Goal: Task Accomplishment & Management: Complete application form

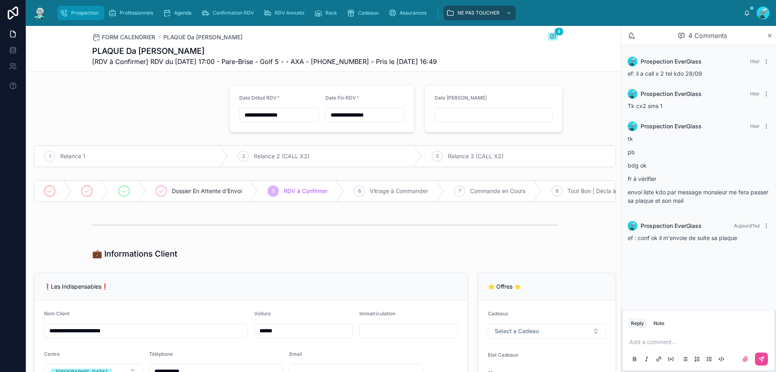
click at [73, 9] on div "Prospection" at bounding box center [81, 12] width 42 height 13
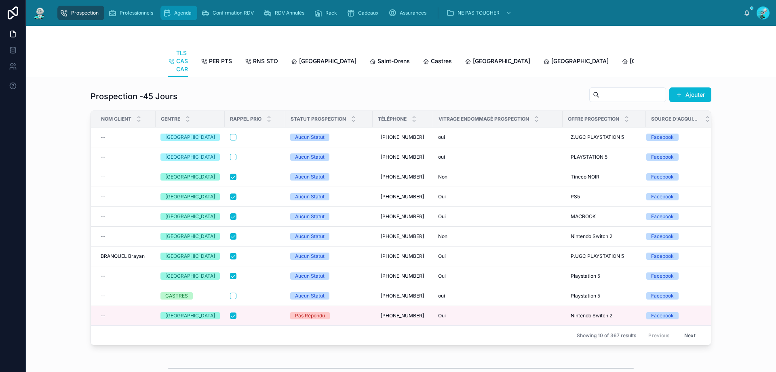
click at [174, 14] on div "Agenda" at bounding box center [179, 12] width 32 height 13
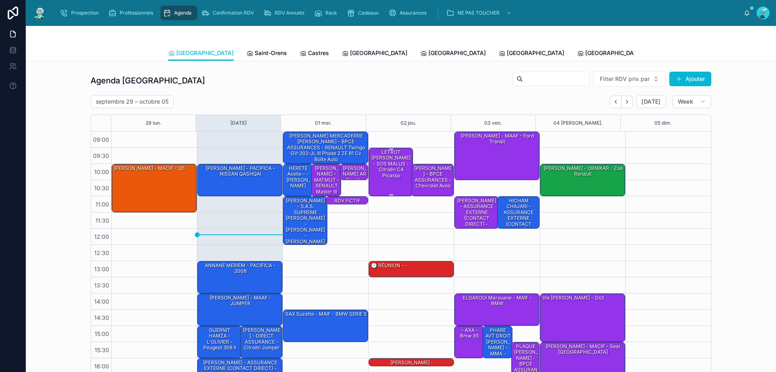
click at [377, 173] on div "[PERSON_NAME] - SOS MALUS - Citroën C4 Picasso" at bounding box center [391, 163] width 42 height 31
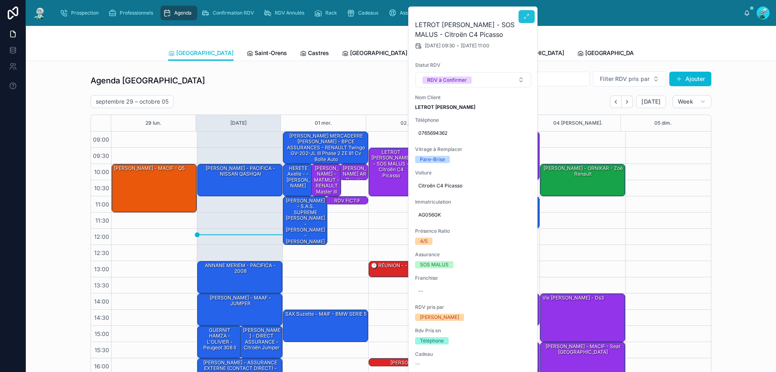
click at [524, 17] on icon at bounding box center [527, 16] width 6 height 6
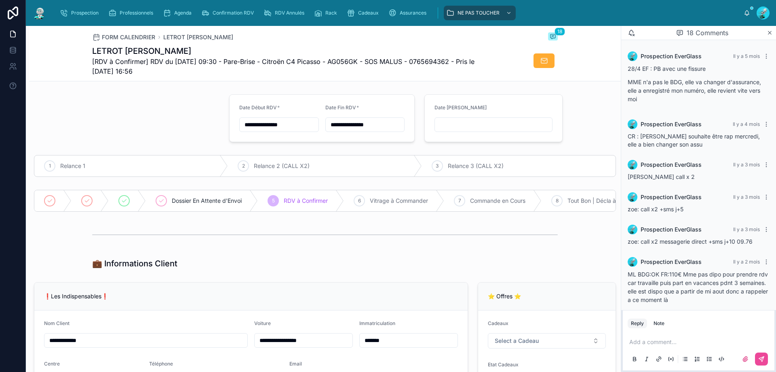
scroll to position [546, 0]
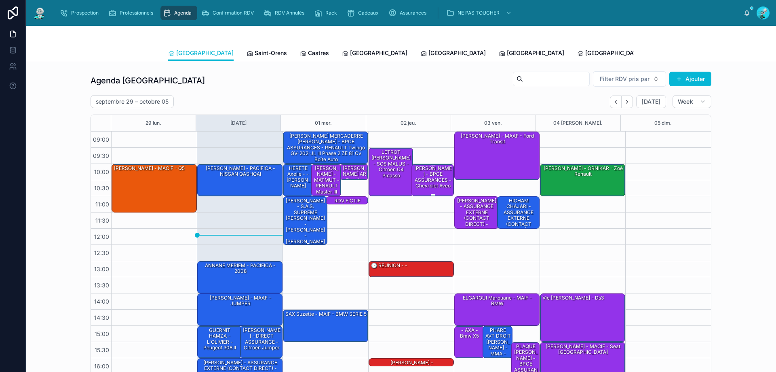
click at [422, 177] on div "[PERSON_NAME] - BPCE ASSURANCES - Chevrolet aveo" at bounding box center [433, 177] width 40 height 25
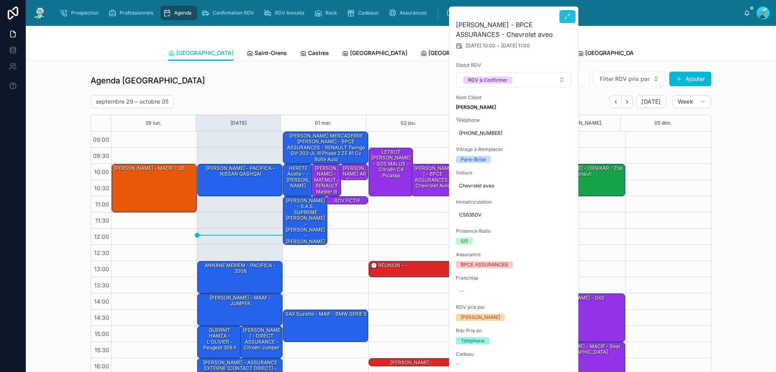
click at [566, 10] on button at bounding box center [568, 16] width 16 height 13
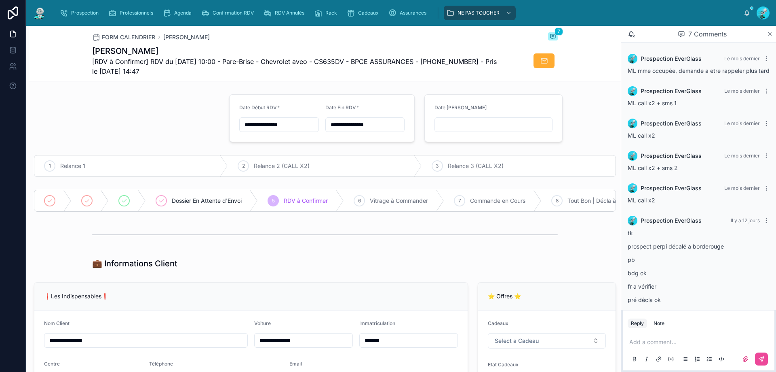
scroll to position [50, 0]
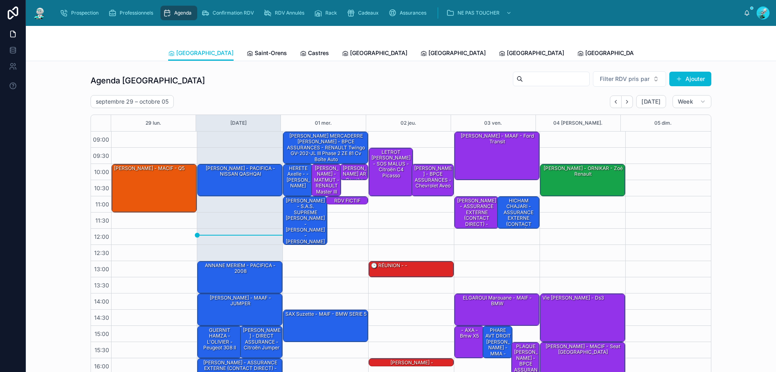
scroll to position [44, 0]
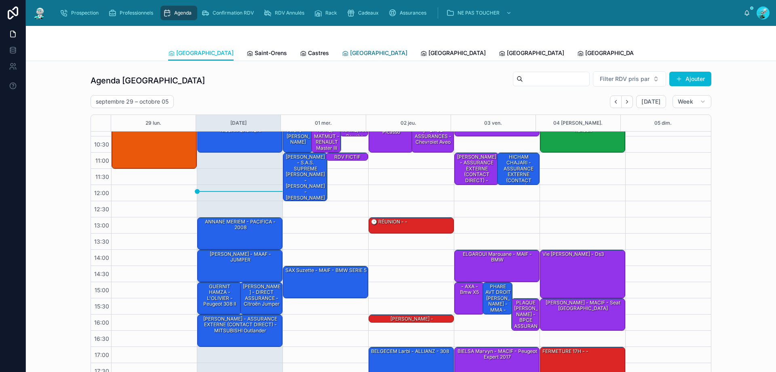
click at [350, 51] on span "[GEOGRAPHIC_DATA]" at bounding box center [378, 53] width 57 height 8
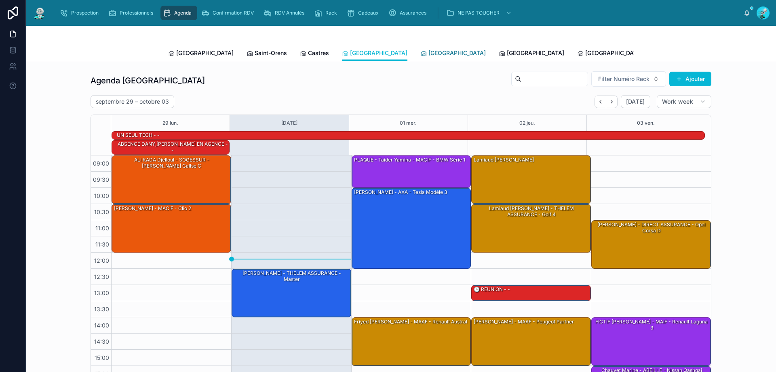
click at [420, 57] on link "[GEOGRAPHIC_DATA]" at bounding box center [452, 54] width 65 height 16
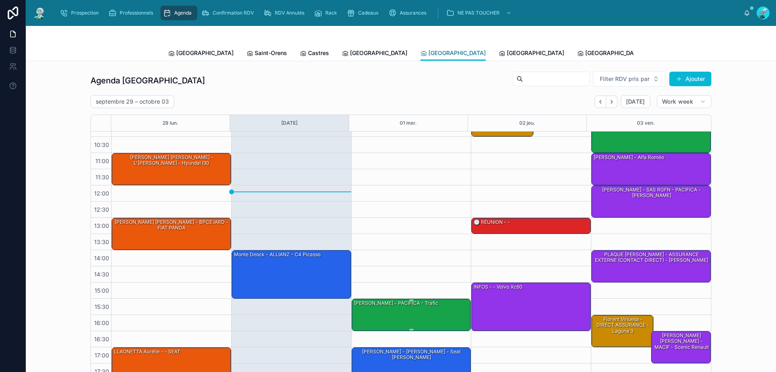
scroll to position [44, 0]
click at [402, 319] on div "[PERSON_NAME] - PACIFICA - trafic" at bounding box center [411, 313] width 117 height 31
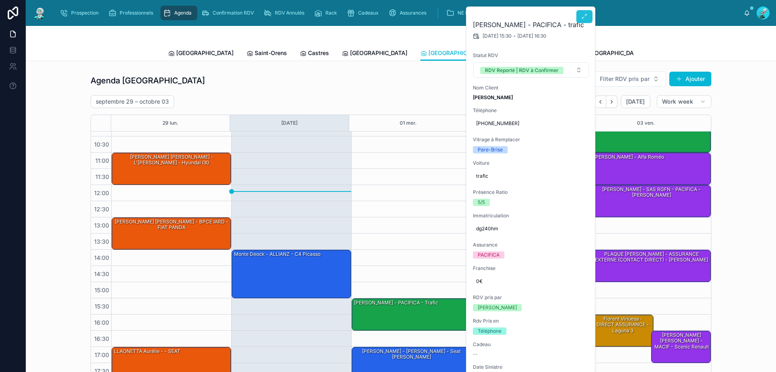
click at [582, 17] on icon at bounding box center [584, 16] width 6 height 6
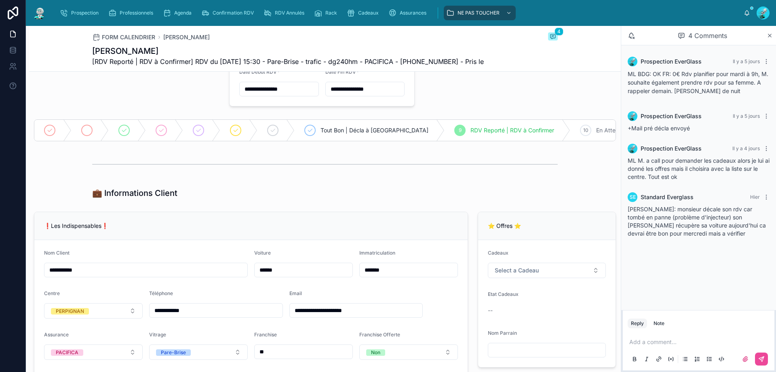
scroll to position [40, 0]
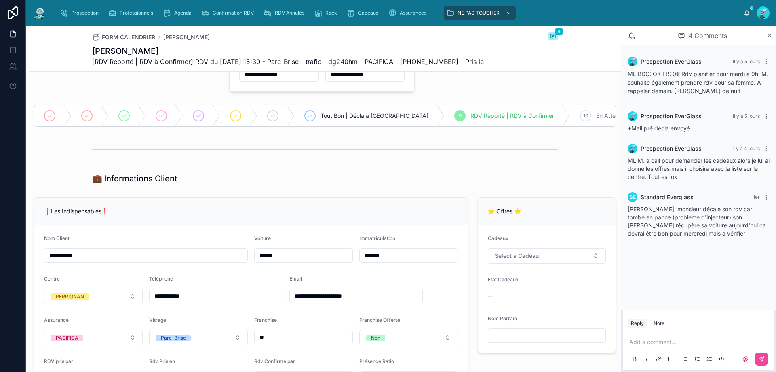
drag, startPoint x: 217, startPoint y: 298, endPoint x: 160, endPoint y: 303, distance: 56.8
click at [150, 301] on input "**********" at bounding box center [216, 295] width 133 height 11
click at [226, 187] on div "💼 Informations Client" at bounding box center [325, 178] width 592 height 18
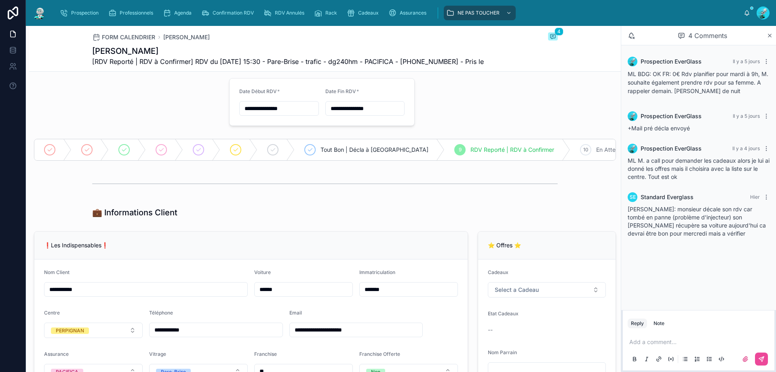
scroll to position [121, 0]
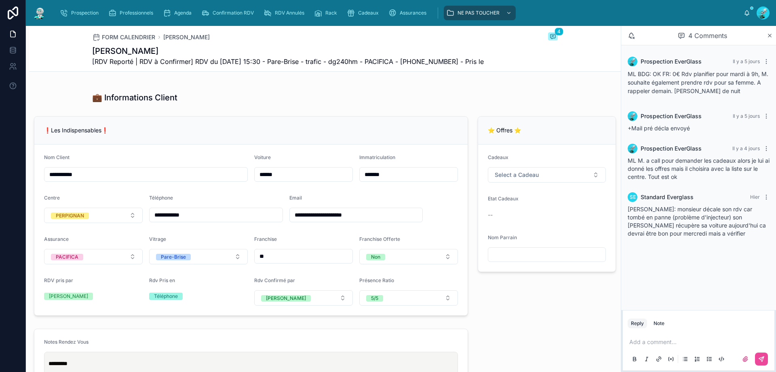
click at [658, 339] on p at bounding box center [700, 342] width 142 height 8
drag, startPoint x: 687, startPoint y: 345, endPoint x: 601, endPoint y: 188, distance: 179.5
click at [601, 188] on form "Cadeaux Select a Cadeau Etat Cadeaux -- Nom Parrain" at bounding box center [546, 207] width 137 height 127
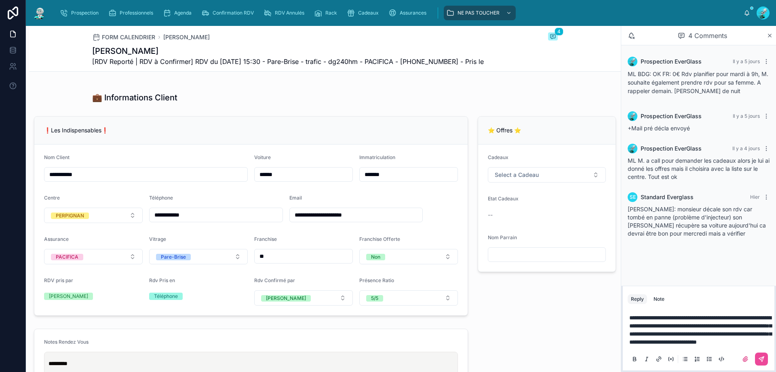
click at [689, 340] on p "**********" at bounding box center [700, 329] width 142 height 32
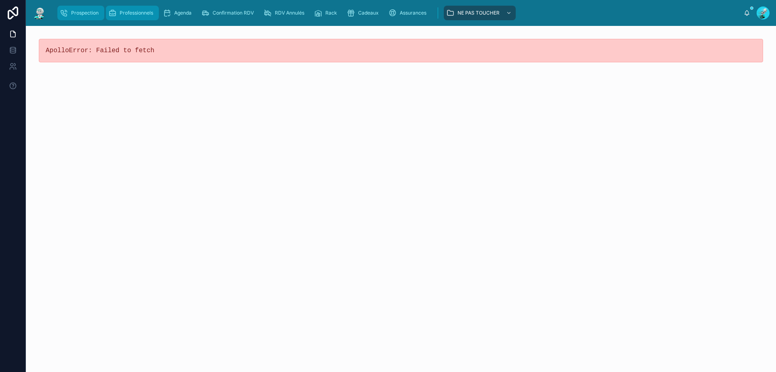
drag, startPoint x: 79, startPoint y: 12, endPoint x: 141, endPoint y: 15, distance: 62.3
click at [80, 12] on span "Prospection" at bounding box center [84, 13] width 27 height 6
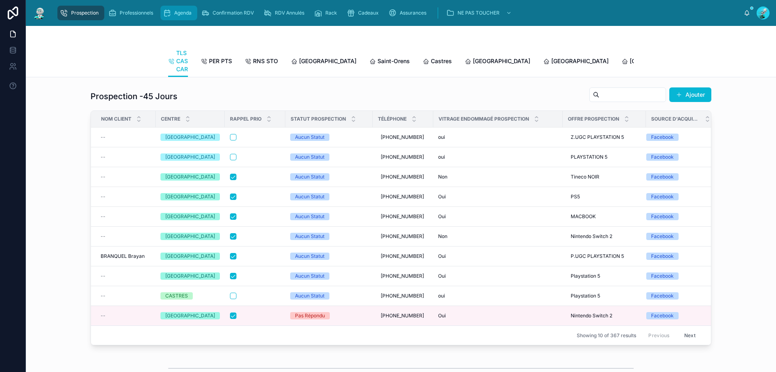
click at [182, 11] on span "Agenda" at bounding box center [182, 13] width 17 height 6
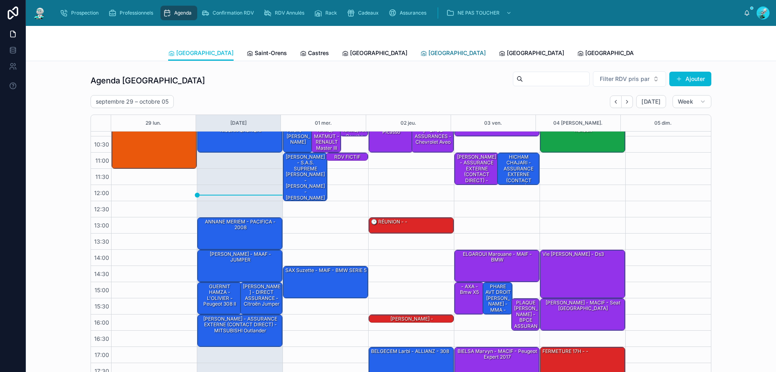
click at [429, 54] on span "[GEOGRAPHIC_DATA]" at bounding box center [457, 53] width 57 height 8
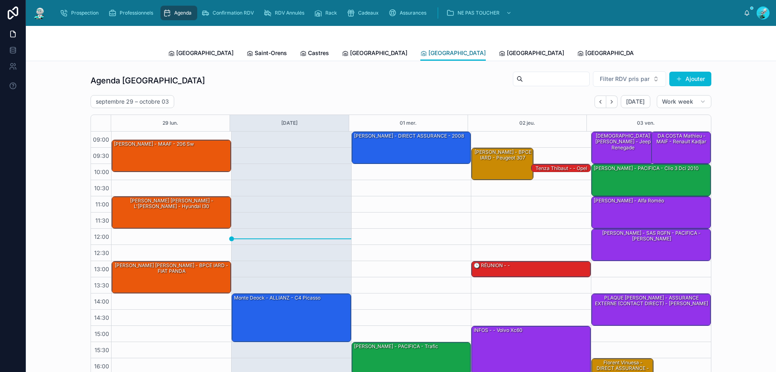
scroll to position [44, 0]
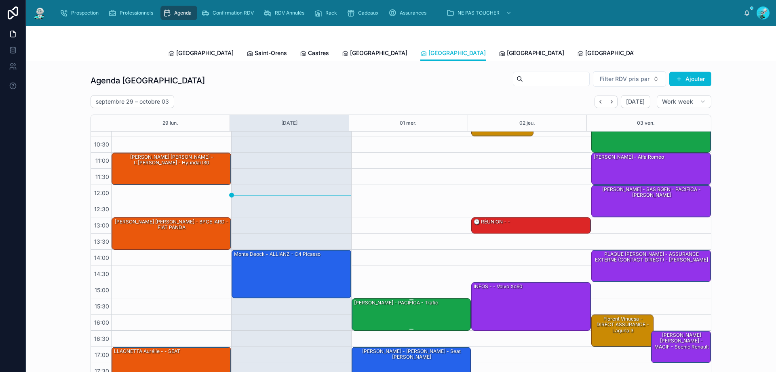
click at [425, 303] on div "[PERSON_NAME] - PACIFICA - trafic" at bounding box center [411, 313] width 117 height 31
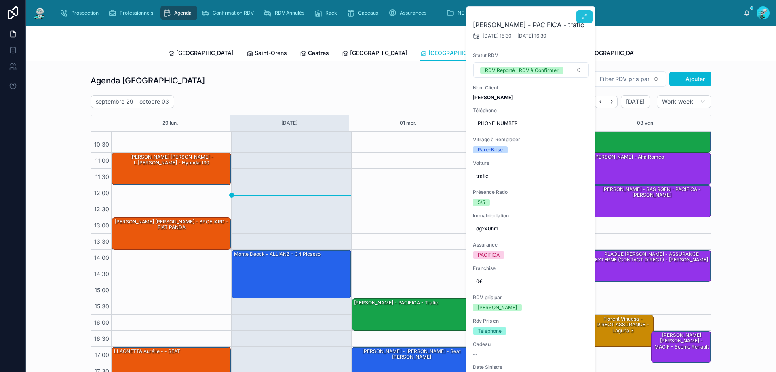
click at [587, 19] on icon at bounding box center [584, 16] width 6 height 6
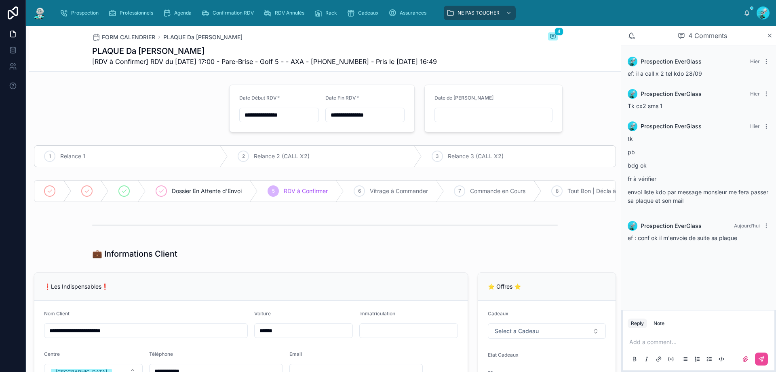
click at [648, 342] on p at bounding box center [700, 342] width 142 height 8
click at [733, 341] on p "**********" at bounding box center [700, 337] width 142 height 16
click at [729, 341] on p "**********" at bounding box center [700, 333] width 142 height 24
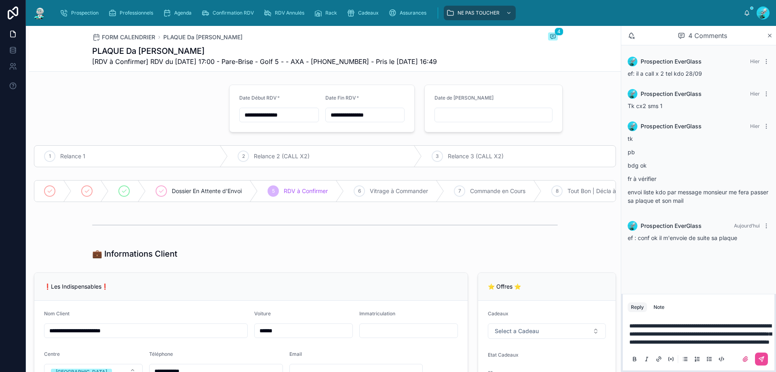
click at [678, 334] on span "**********" at bounding box center [700, 334] width 142 height 22
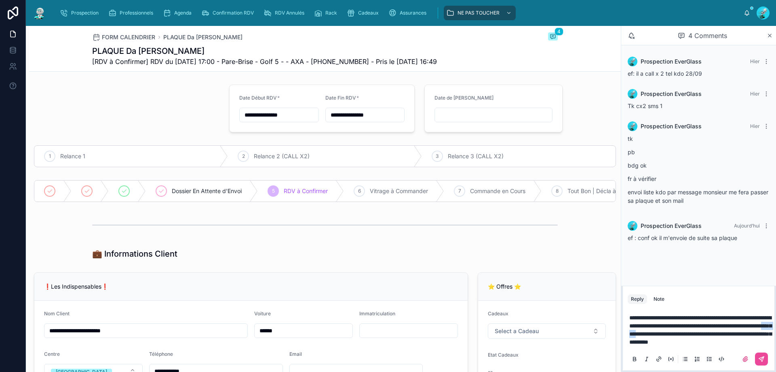
drag, startPoint x: 716, startPoint y: 334, endPoint x: 702, endPoint y: 334, distance: 14.1
click at [702, 334] on span "**********" at bounding box center [700, 330] width 142 height 30
click at [769, 342] on span "**********" at bounding box center [700, 330] width 142 height 30
drag, startPoint x: 653, startPoint y: 340, endPoint x: 657, endPoint y: 339, distance: 4.5
click at [657, 339] on span "**********" at bounding box center [700, 330] width 142 height 30
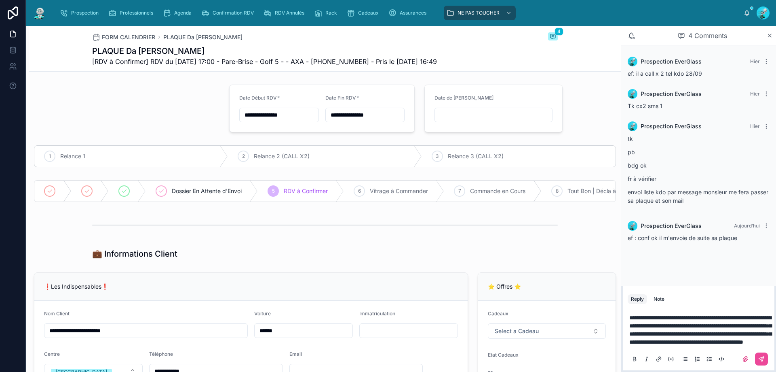
click at [762, 340] on p "**********" at bounding box center [700, 329] width 142 height 32
click at [759, 356] on icon at bounding box center [761, 358] width 6 height 6
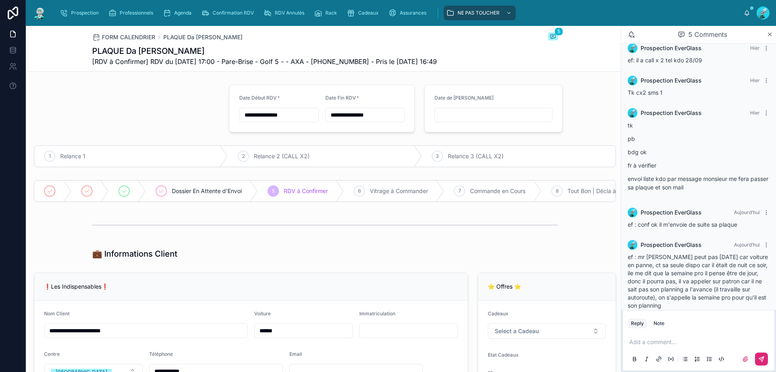
scroll to position [23, 0]
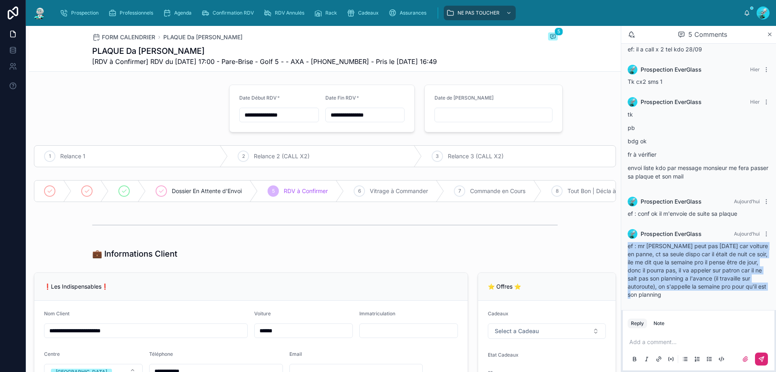
drag, startPoint x: 680, startPoint y: 292, endPoint x: 628, endPoint y: 247, distance: 69.6
click at [628, 247] on div "ef : mr [PERSON_NAME] peut pas [DATE] car voiture en panne, ct sa seule dispo c…" at bounding box center [699, 270] width 142 height 57
copy span "ef : mr [PERSON_NAME] peut pas [DATE] car voiture en panne, ct sa seule dispo c…"
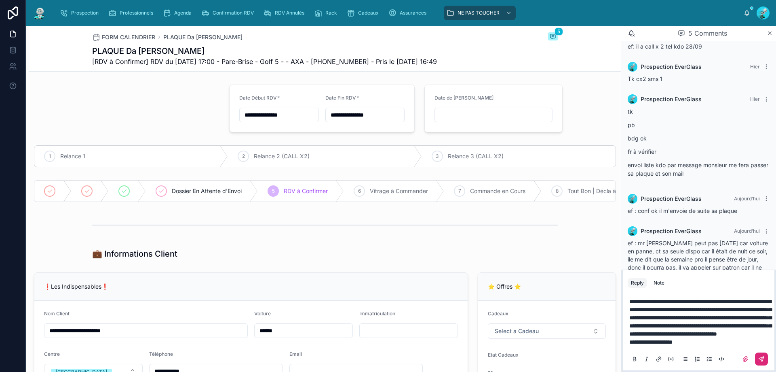
drag, startPoint x: 776, startPoint y: 387, endPoint x: 667, endPoint y: 315, distance: 130.7
click at [587, 297] on div "⭐ Offres ⭐" at bounding box center [546, 286] width 137 height 28
click at [761, 360] on icon at bounding box center [761, 358] width 6 height 6
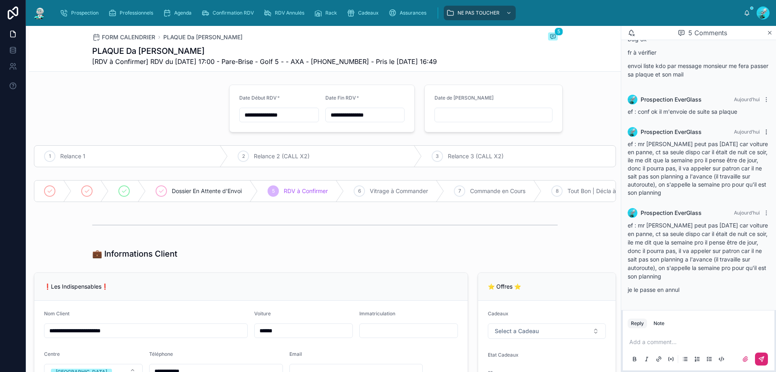
click at [763, 133] on icon at bounding box center [766, 132] width 6 height 6
click at [749, 122] on button "Delete comment" at bounding box center [746, 117] width 51 height 10
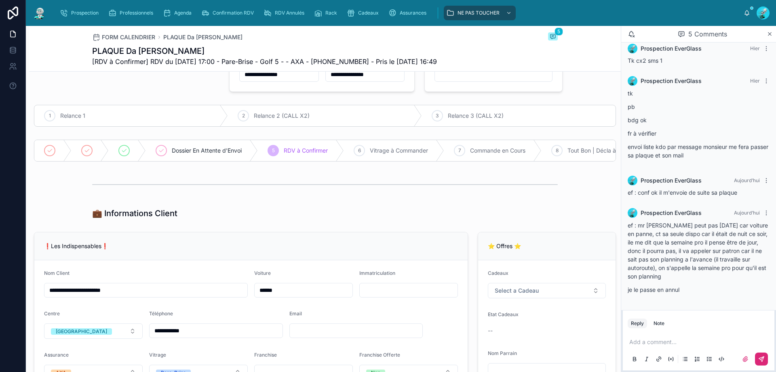
scroll to position [0, 0]
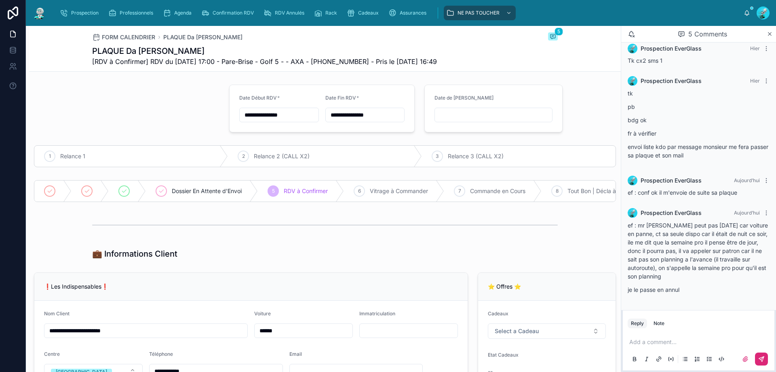
click at [498, 121] on div at bounding box center [494, 115] width 118 height 15
click at [124, 187] on div at bounding box center [123, 190] width 11 height 11
drag, startPoint x: 515, startPoint y: 101, endPoint x: 504, endPoint y: 117, distance: 19.1
click at [515, 101] on div "Date de [PERSON_NAME]" at bounding box center [494, 100] width 118 height 10
click at [482, 112] on input "text" at bounding box center [493, 114] width 117 height 11
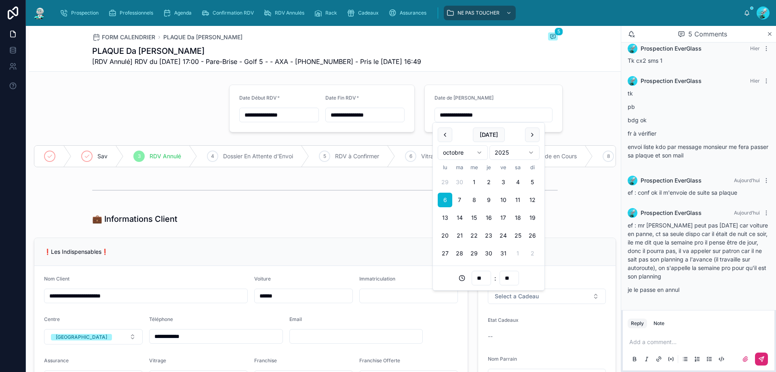
click at [481, 270] on div "**********" at bounding box center [401, 186] width 750 height 372
click at [484, 220] on div "11" at bounding box center [481, 219] width 36 height 13
type input "**********"
type input "**"
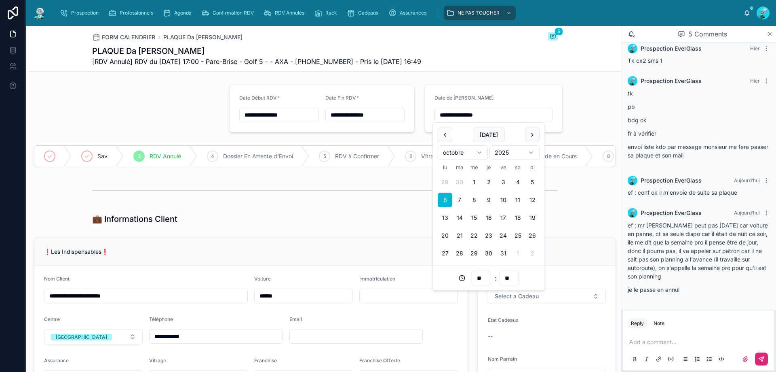
click at [358, 200] on div at bounding box center [325, 190] width 466 height 20
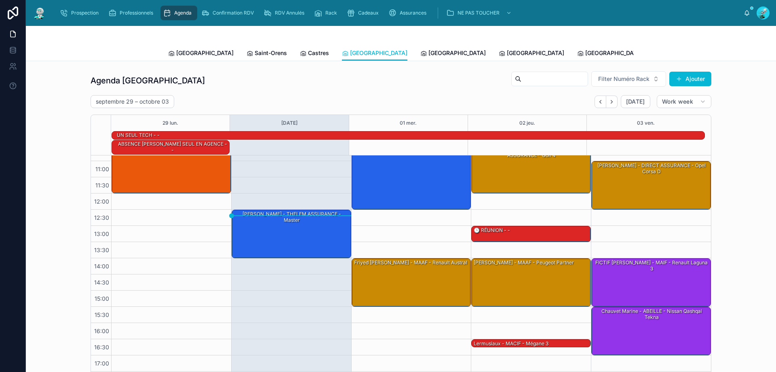
scroll to position [62, 0]
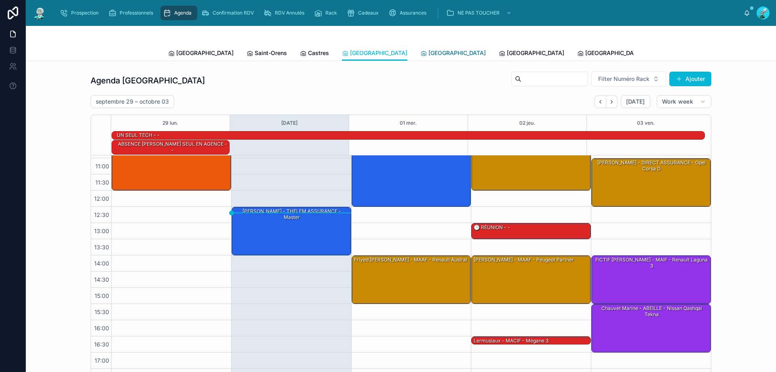
click at [420, 57] on link "[GEOGRAPHIC_DATA]" at bounding box center [452, 54] width 65 height 16
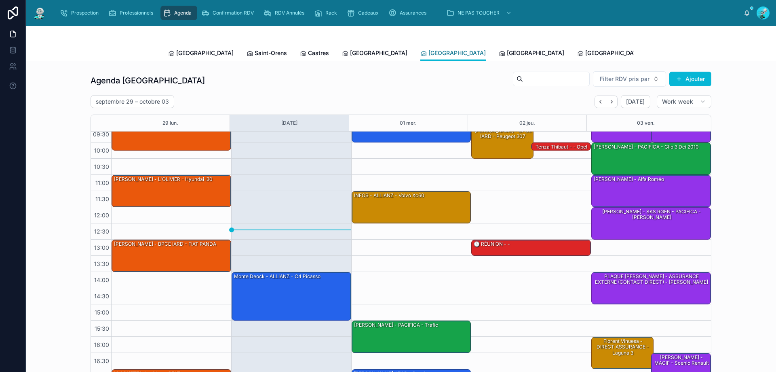
scroll to position [44, 0]
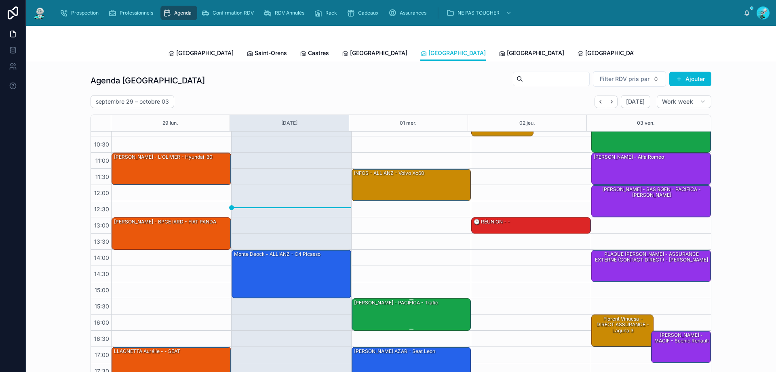
click at [429, 322] on div "[PERSON_NAME] - PACIFICA - trafic" at bounding box center [411, 313] width 117 height 31
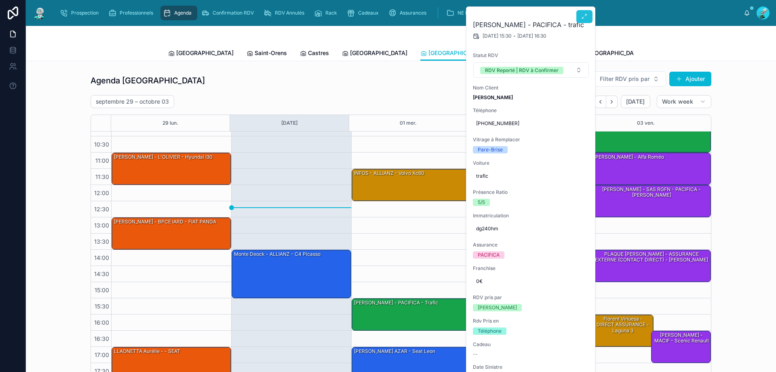
click at [582, 20] on button at bounding box center [585, 16] width 16 height 13
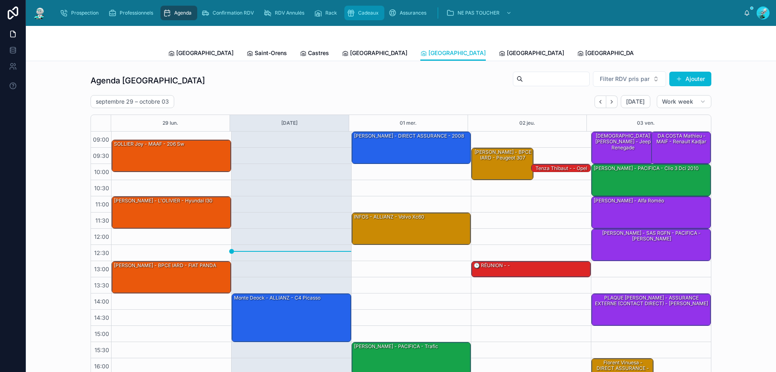
click at [357, 13] on div "Cadeaux" at bounding box center [364, 12] width 35 height 13
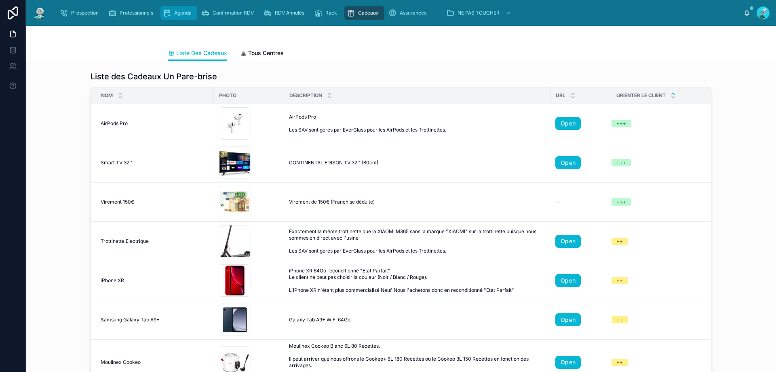
click at [181, 8] on div "Agenda" at bounding box center [179, 12] width 32 height 13
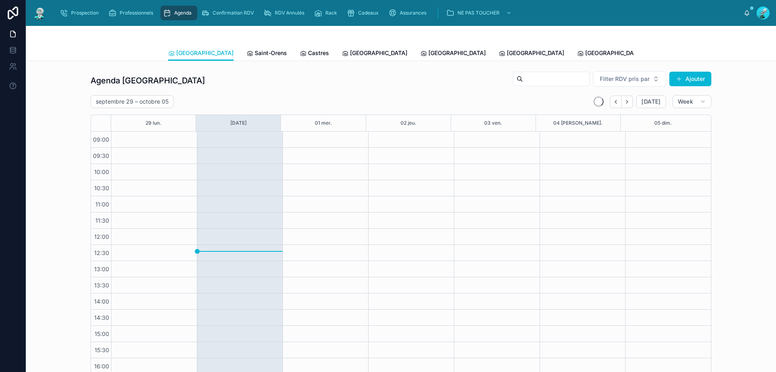
scroll to position [44, 0]
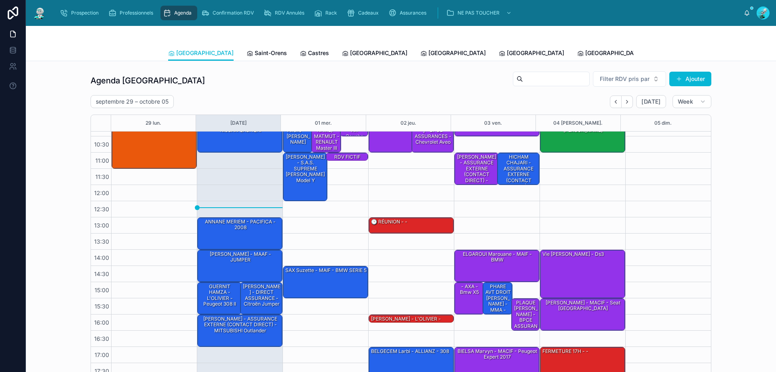
click at [549, 74] on input "text" at bounding box center [556, 78] width 66 height 11
click at [731, 51] on span "Tous Centres" at bounding box center [749, 53] width 36 height 8
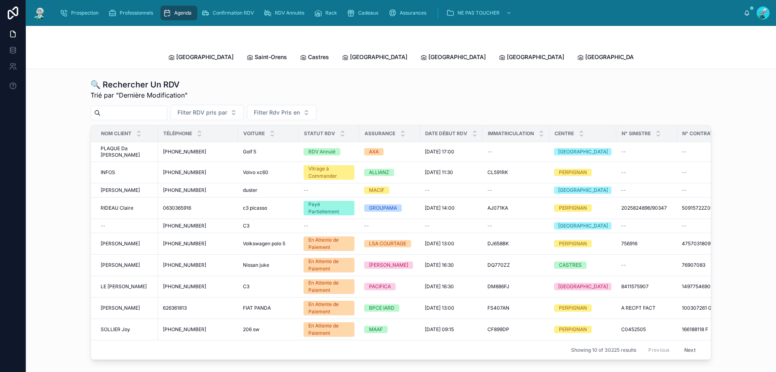
click at [152, 107] on input "text" at bounding box center [134, 112] width 66 height 11
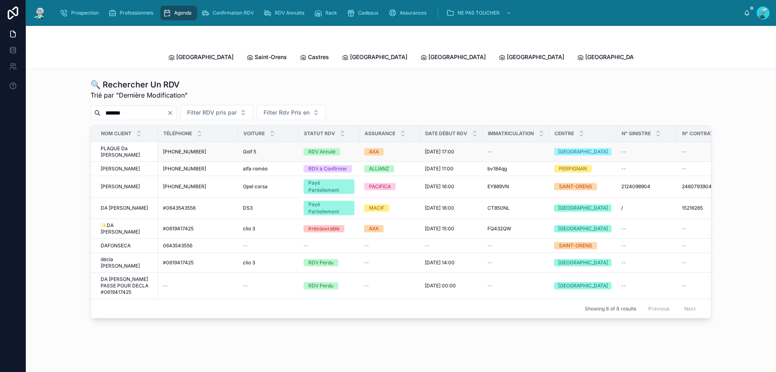
type input "*******"
click at [117, 145] on span "PLAQUE Da [PERSON_NAME]" at bounding box center [127, 151] width 53 height 13
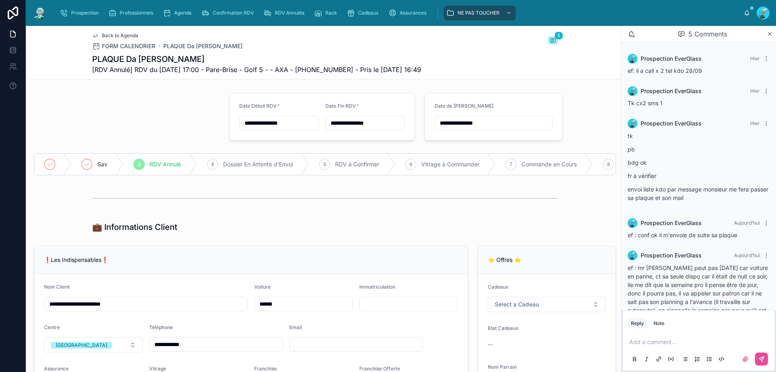
scroll to position [43, 0]
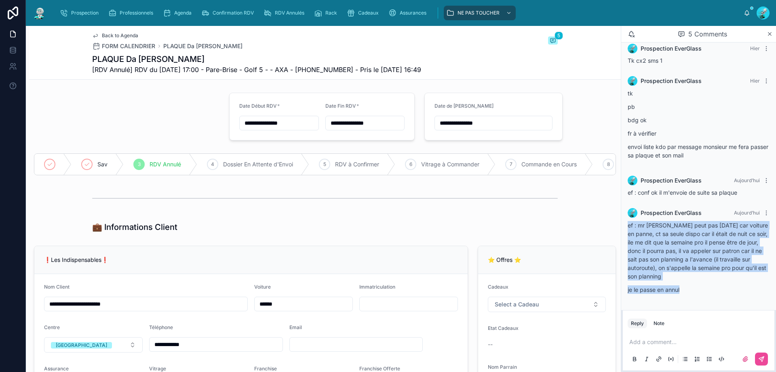
drag, startPoint x: 674, startPoint y: 291, endPoint x: 629, endPoint y: 226, distance: 79.5
click at [629, 226] on div "ef : mr [PERSON_NAME] peut pas [DATE] car voiture en panne, ct sa seule dispo c…" at bounding box center [699, 257] width 142 height 73
copy div "ef : mr [PERSON_NAME] peut pas [DATE] car voiture en panne, ct sa seule dispo c…"
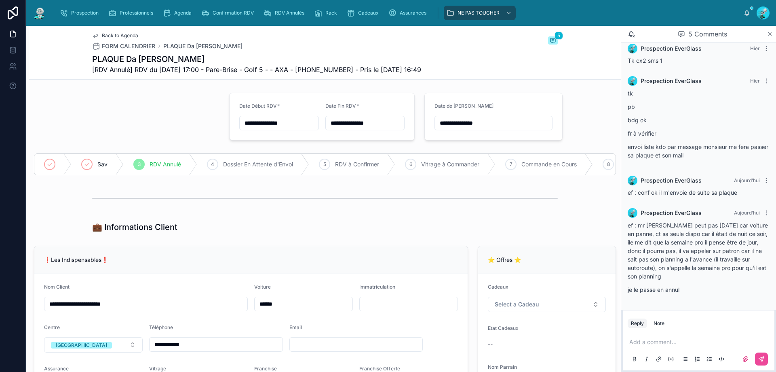
click at [539, 226] on div "💼 Informations Client" at bounding box center [325, 227] width 592 height 18
click at [763, 212] on icon at bounding box center [766, 212] width 6 height 6
click at [757, 197] on span "Delete comment" at bounding box center [751, 198] width 38 height 6
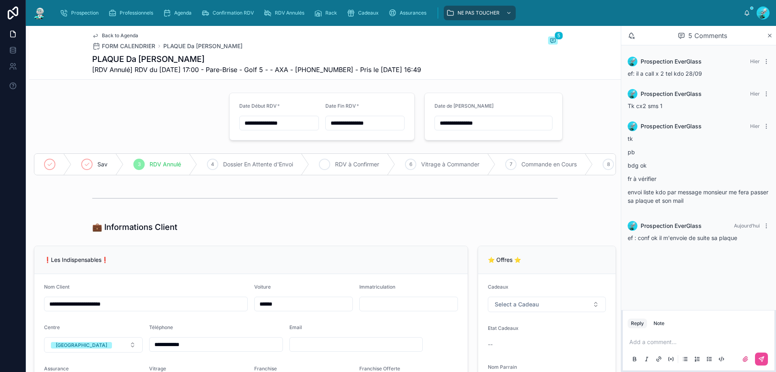
click at [389, 166] on icon at bounding box center [391, 164] width 8 height 21
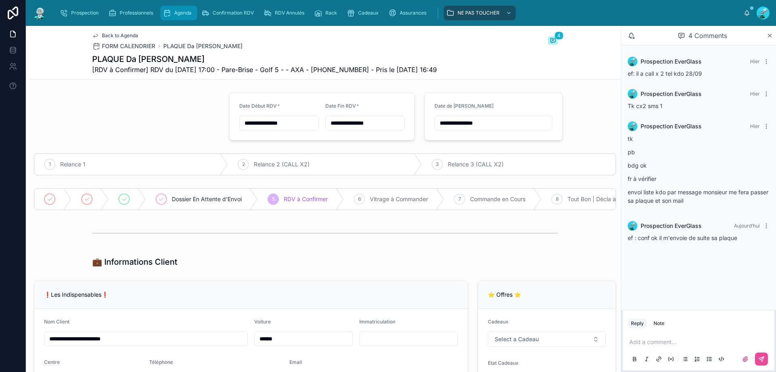
click at [194, 11] on div "Agenda" at bounding box center [179, 12] width 32 height 13
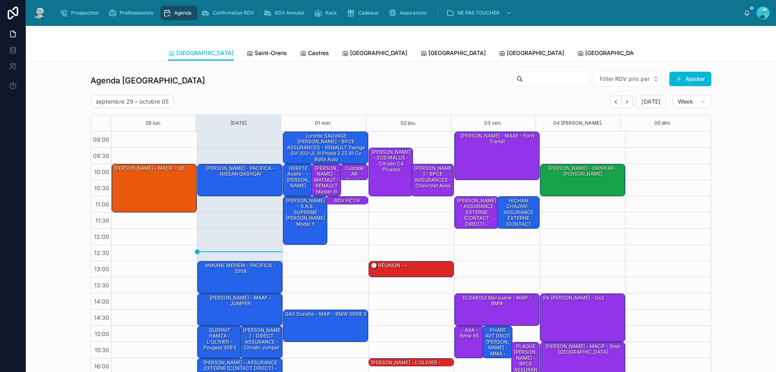
scroll to position [44, 0]
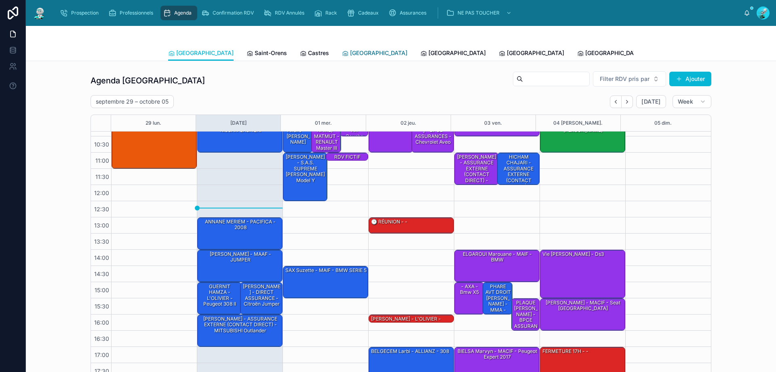
click at [342, 58] on link "[GEOGRAPHIC_DATA]" at bounding box center [374, 54] width 65 height 16
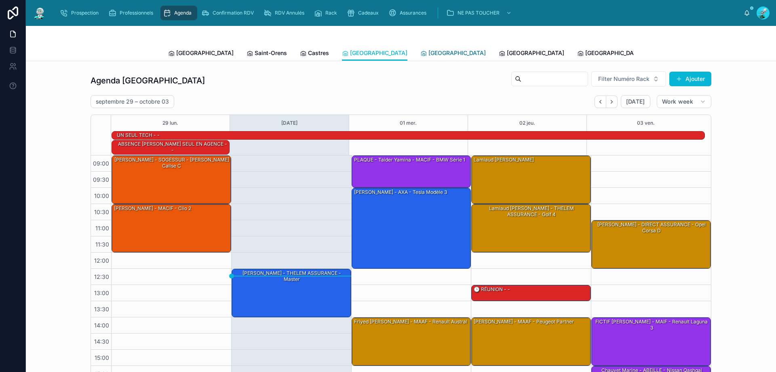
click at [429, 54] on span "[GEOGRAPHIC_DATA]" at bounding box center [457, 53] width 57 height 8
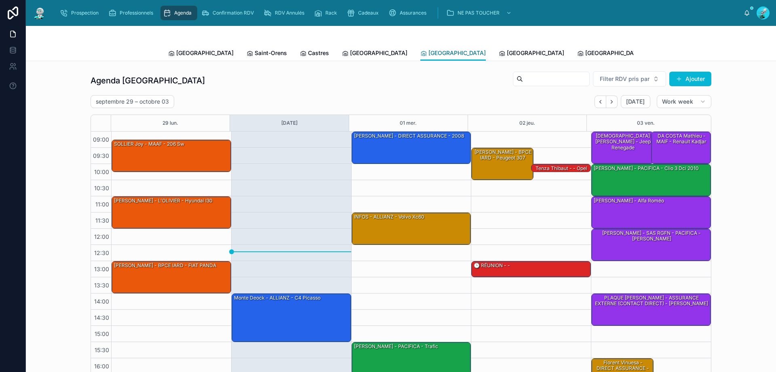
scroll to position [44, 0]
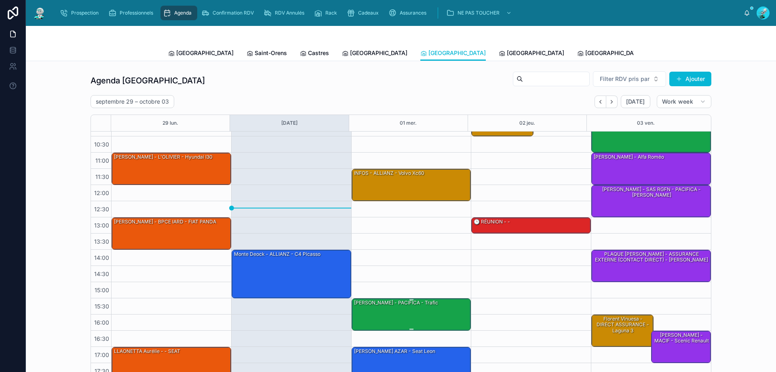
click at [363, 303] on div "[PERSON_NAME] - PACIFICA - trafic" at bounding box center [396, 302] width 86 height 7
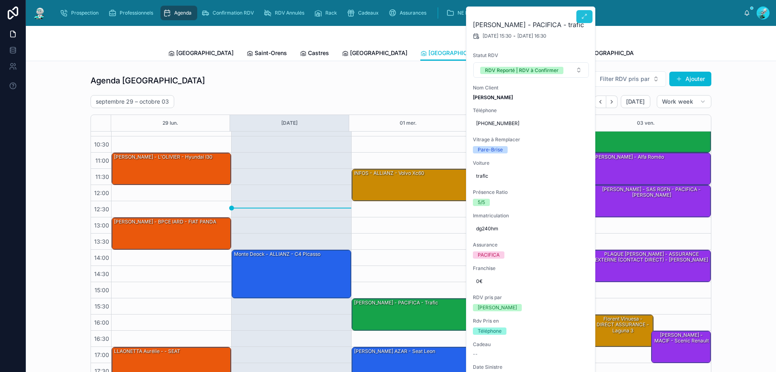
click at [589, 14] on button at bounding box center [585, 16] width 16 height 13
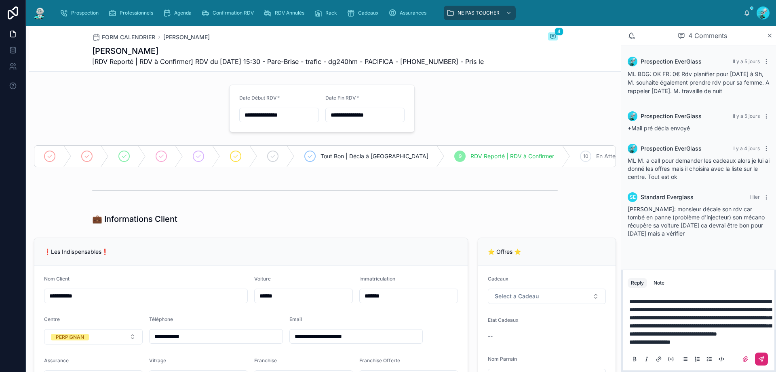
click at [764, 360] on icon at bounding box center [761, 358] width 6 height 6
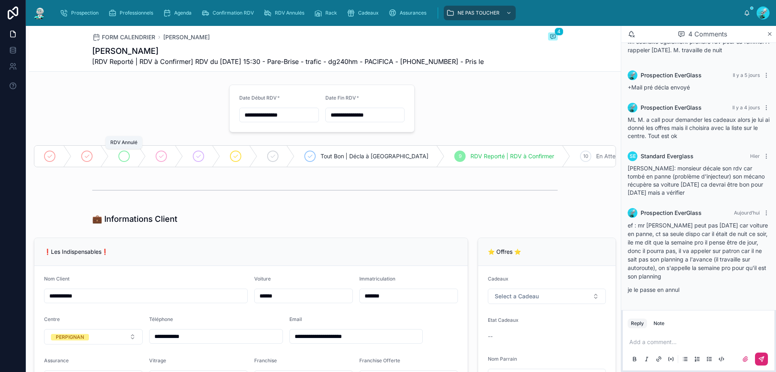
click at [121, 154] on icon at bounding box center [124, 156] width 6 height 6
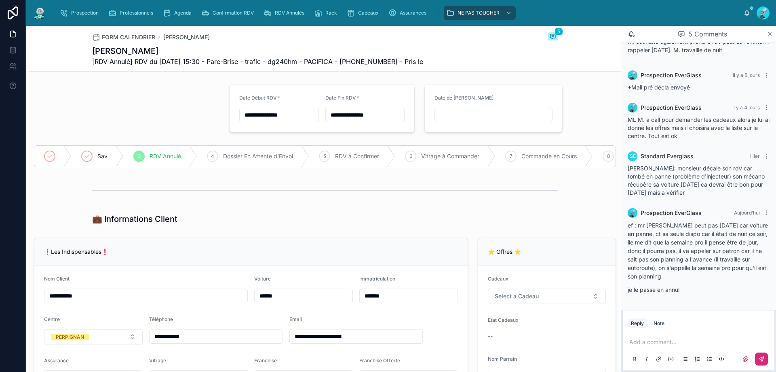
click at [479, 112] on input "text" at bounding box center [493, 114] width 117 height 11
click at [489, 251] on button "2" at bounding box center [488, 253] width 15 height 15
click at [446, 194] on button "6" at bounding box center [445, 199] width 15 height 15
click at [486, 281] on input "**" at bounding box center [481, 277] width 19 height 11
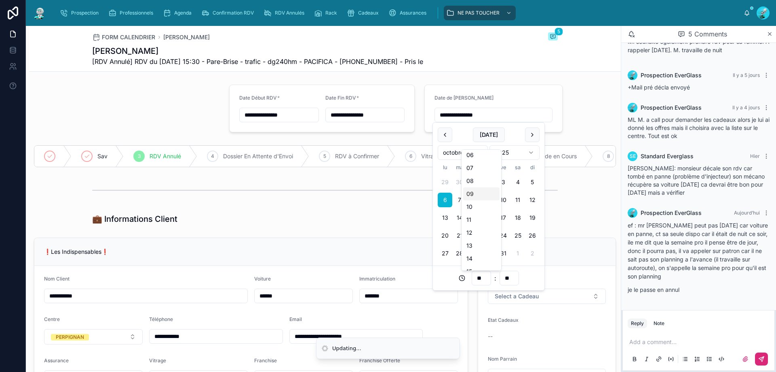
scroll to position [81, 0]
click at [466, 219] on div "11" at bounding box center [481, 219] width 36 height 13
type input "**********"
type input "**"
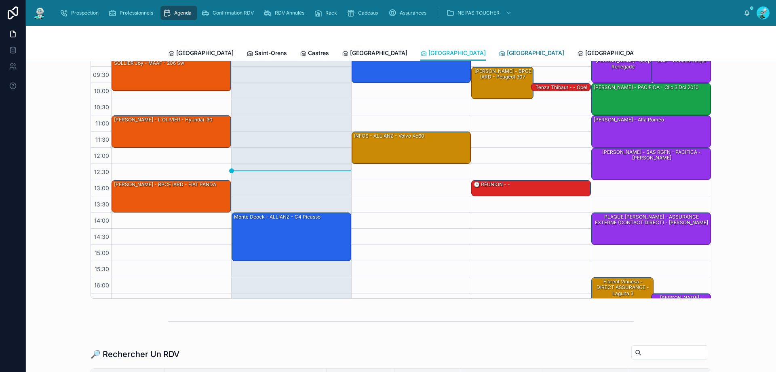
click at [507, 52] on span "[GEOGRAPHIC_DATA]" at bounding box center [535, 53] width 57 height 8
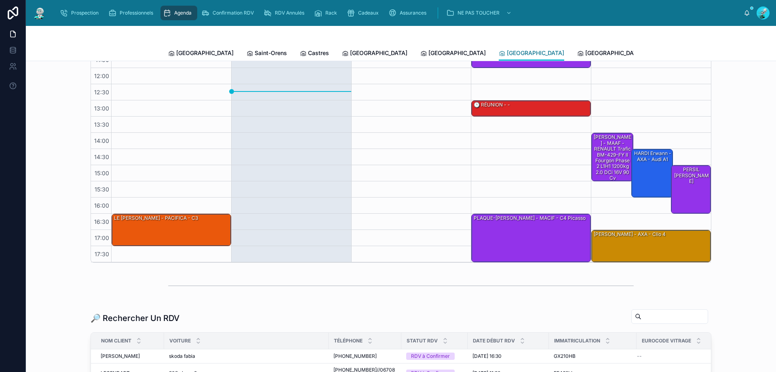
scroll to position [121, 0]
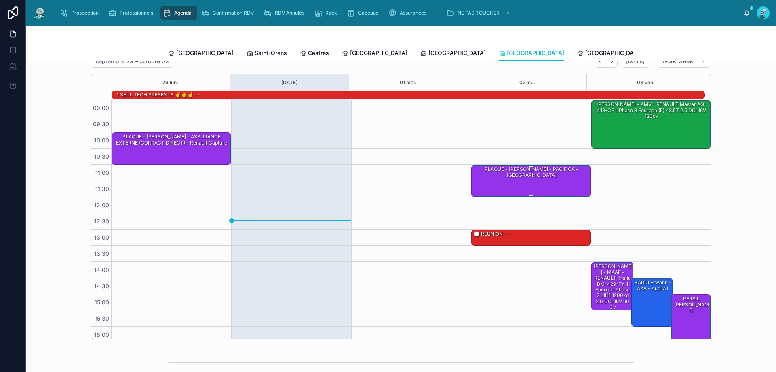
click at [553, 177] on div "PLAQUE - [PERSON_NAME] - PACIFICA - [GEOGRAPHIC_DATA]" at bounding box center [531, 180] width 117 height 31
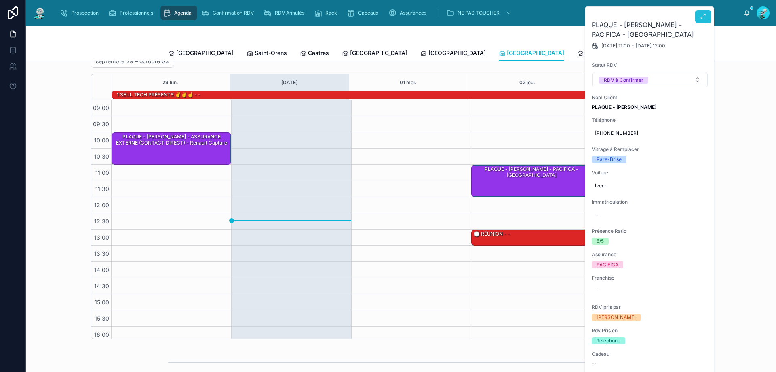
click at [707, 19] on button at bounding box center [703, 16] width 16 height 13
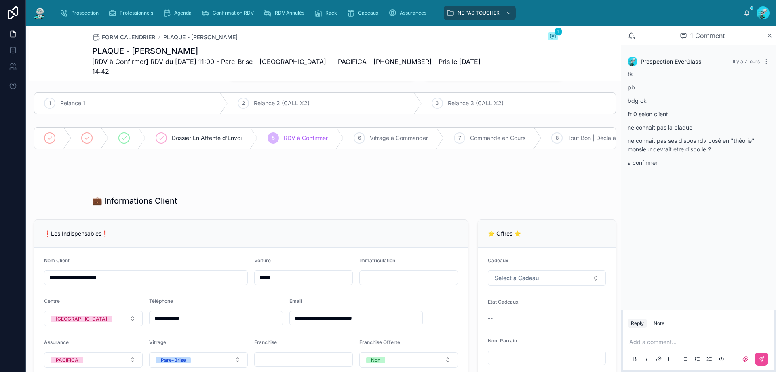
scroll to position [121, 0]
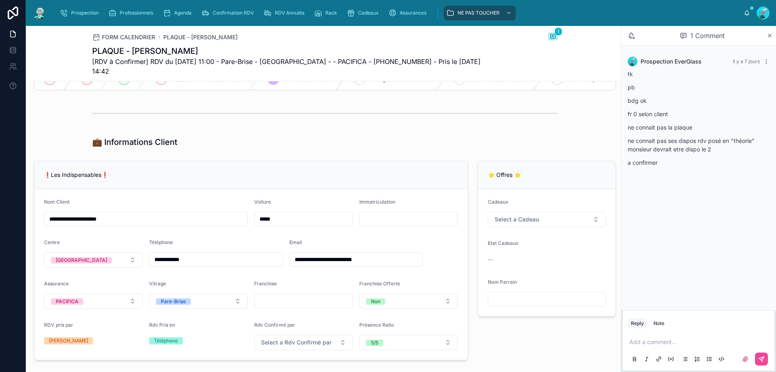
drag, startPoint x: 221, startPoint y: 251, endPoint x: 123, endPoint y: 245, distance: 98.4
click at [119, 245] on form "**********" at bounding box center [250, 274] width 433 height 171
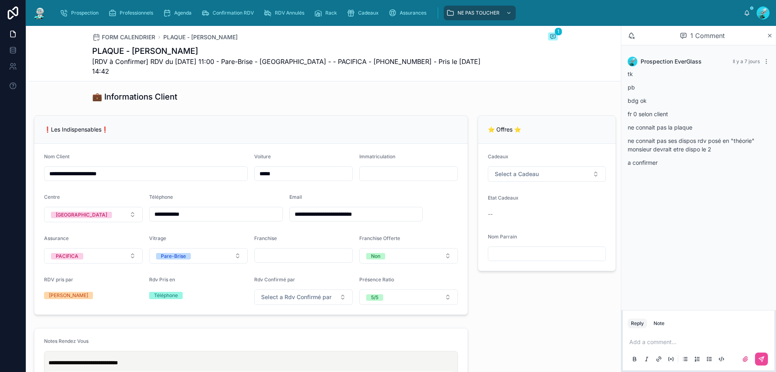
scroll to position [162, 0]
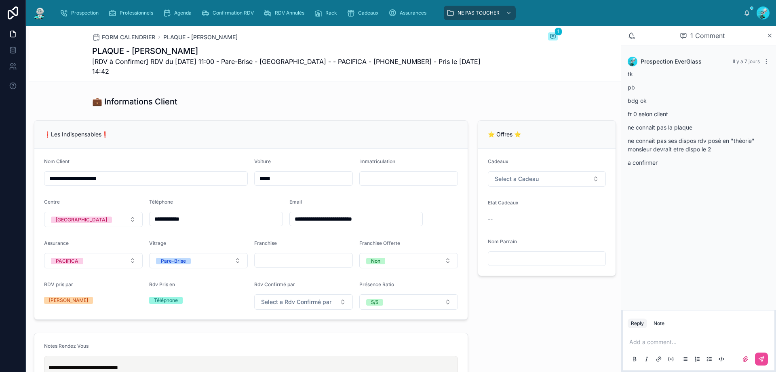
click at [659, 335] on div "Add a comment..." at bounding box center [699, 350] width 142 height 34
click at [661, 341] on p at bounding box center [700, 342] width 142 height 8
click at [763, 363] on button at bounding box center [761, 358] width 13 height 13
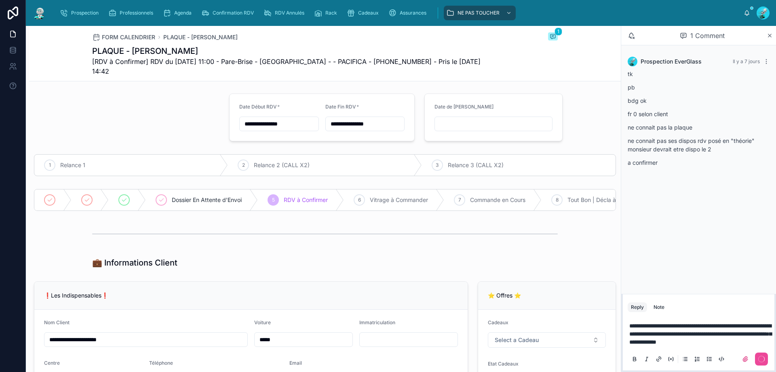
scroll to position [0, 0]
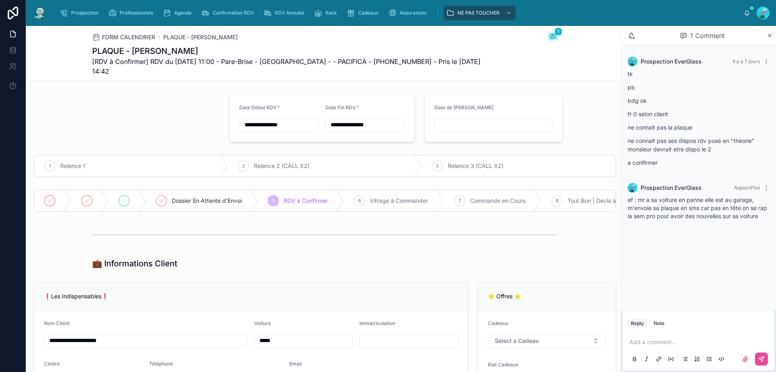
click at [117, 190] on div at bounding box center [127, 200] width 37 height 21
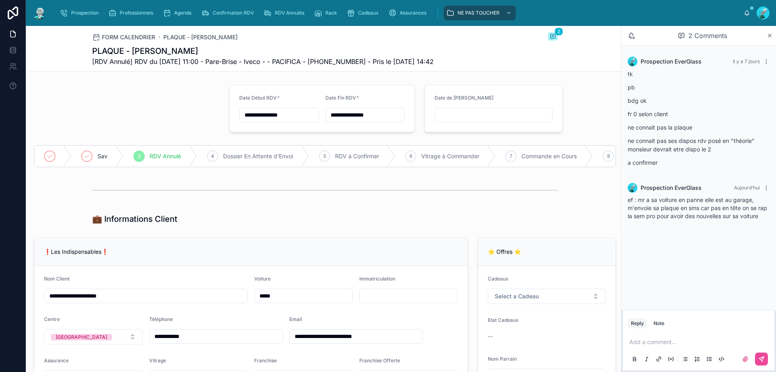
click at [462, 120] on input "text" at bounding box center [493, 114] width 117 height 11
click at [477, 254] on button "1" at bounding box center [474, 253] width 15 height 15
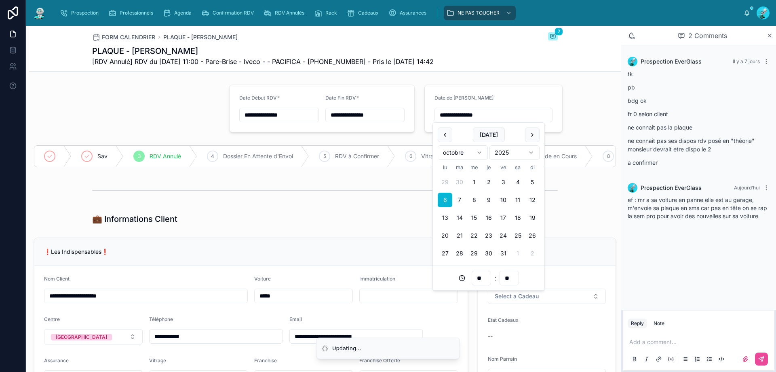
click at [481, 281] on input "**" at bounding box center [481, 277] width 19 height 11
click at [481, 176] on div "11" at bounding box center [481, 178] width 36 height 13
type input "**********"
type input "**"
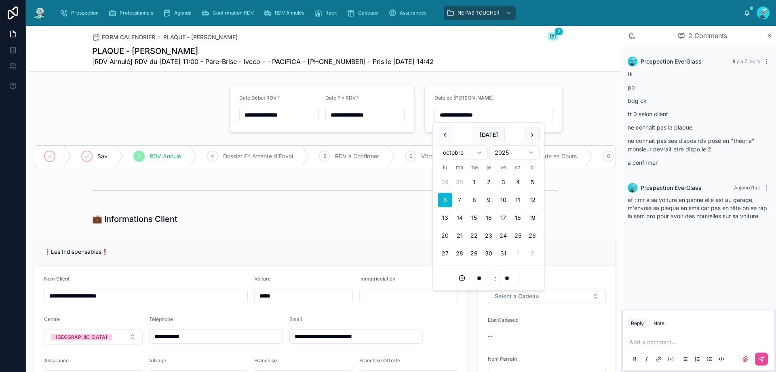
click at [387, 199] on div at bounding box center [325, 190] width 466 height 20
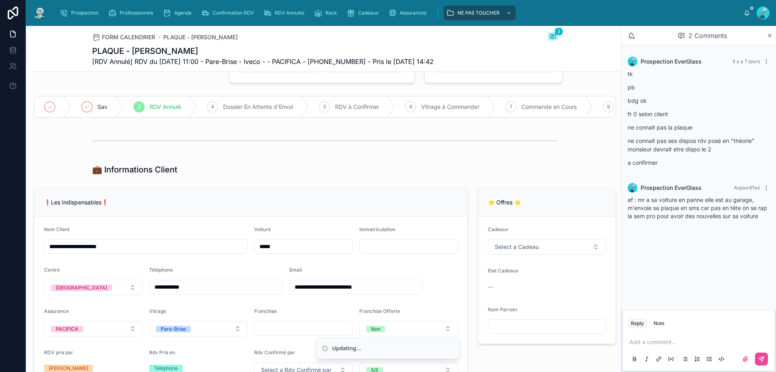
scroll to position [162, 0]
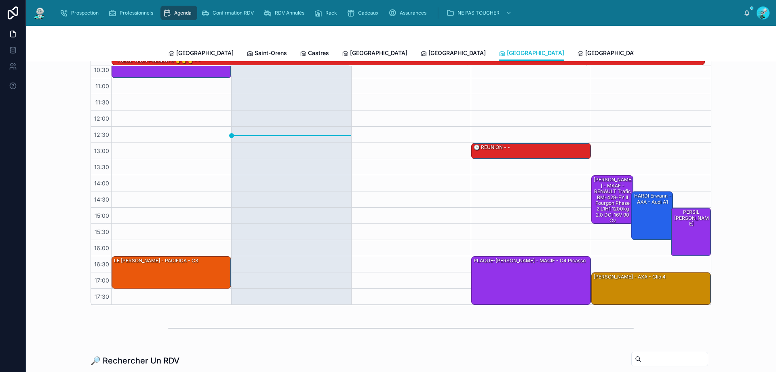
scroll to position [81, 0]
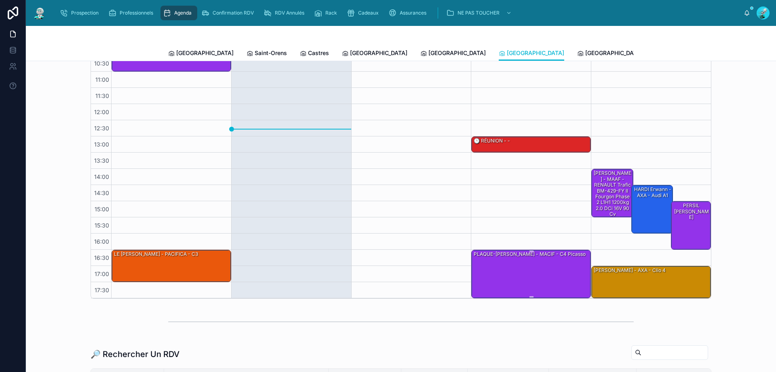
click at [515, 256] on div "PLAQUE-[PERSON_NAME] - MACIF - C4 Picasso" at bounding box center [530, 253] width 114 height 7
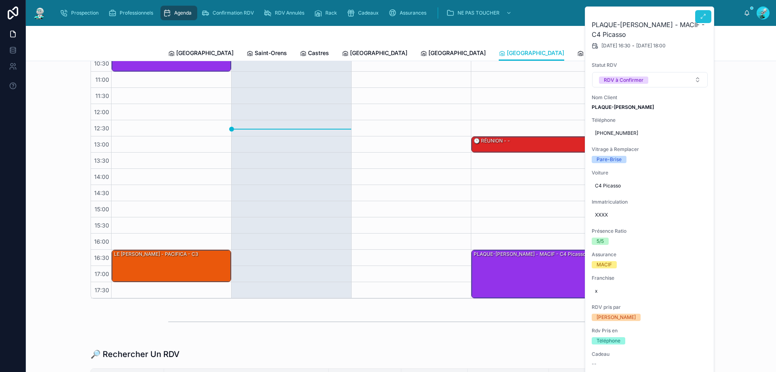
click at [700, 11] on button at bounding box center [703, 16] width 16 height 13
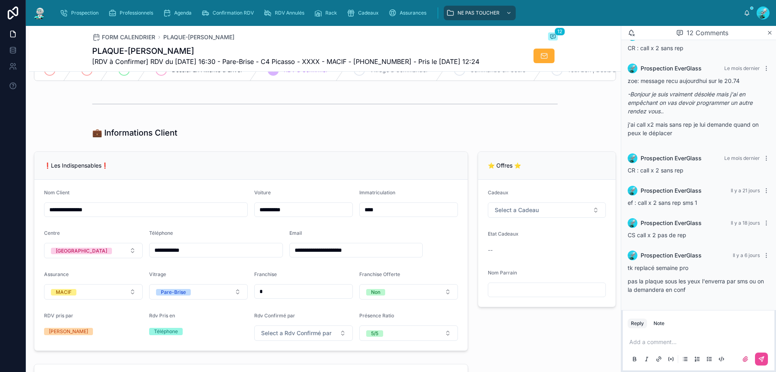
scroll to position [121, 0]
drag, startPoint x: 211, startPoint y: 253, endPoint x: 159, endPoint y: 250, distance: 51.5
click at [145, 251] on form "**********" at bounding box center [250, 264] width 433 height 171
click at [215, 112] on div at bounding box center [325, 103] width 466 height 20
drag, startPoint x: 660, startPoint y: 334, endPoint x: 661, endPoint y: 339, distance: 4.9
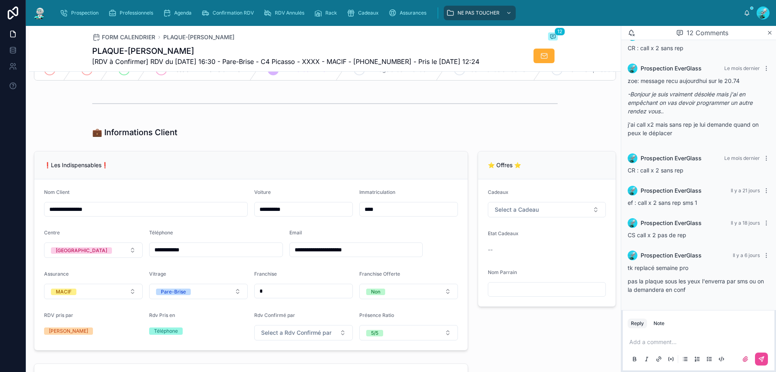
click at [660, 334] on div "Add a comment..." at bounding box center [699, 350] width 142 height 34
click at [661, 339] on p at bounding box center [700, 342] width 142 height 8
click at [630, 354] on button at bounding box center [635, 359] width 10 height 10
click at [634, 358] on icon at bounding box center [634, 358] width 6 height 6
click at [759, 355] on button at bounding box center [761, 358] width 13 height 13
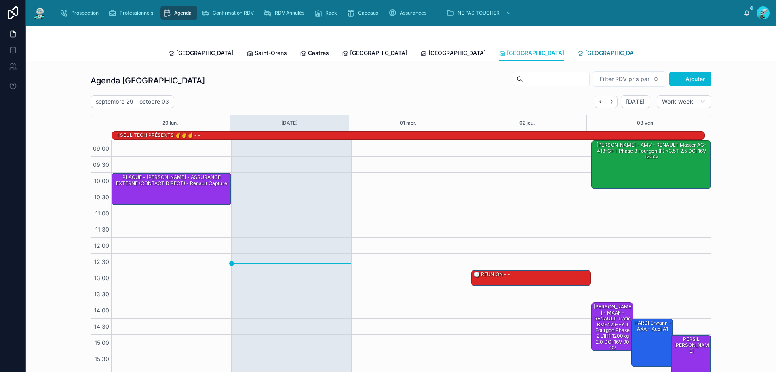
click at [577, 58] on link "[GEOGRAPHIC_DATA]" at bounding box center [609, 54] width 65 height 16
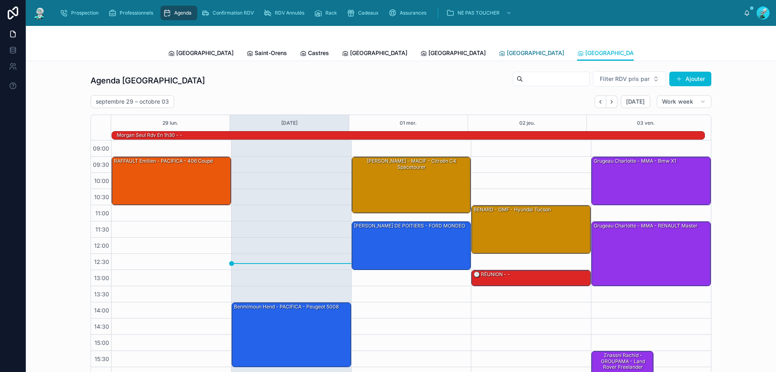
click at [507, 52] on span "[GEOGRAPHIC_DATA]" at bounding box center [535, 53] width 57 height 8
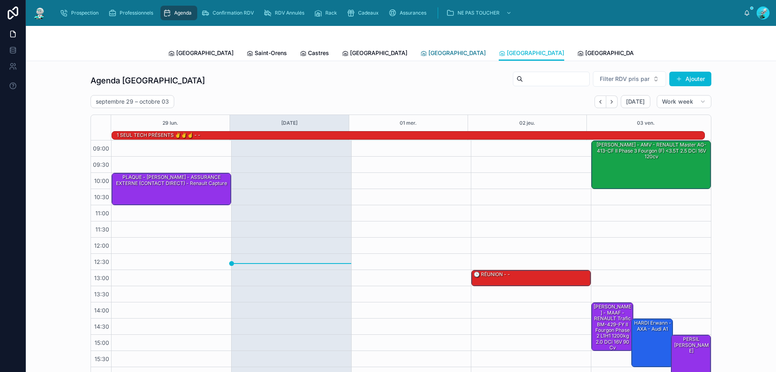
click at [429, 55] on span "[GEOGRAPHIC_DATA]" at bounding box center [457, 53] width 57 height 8
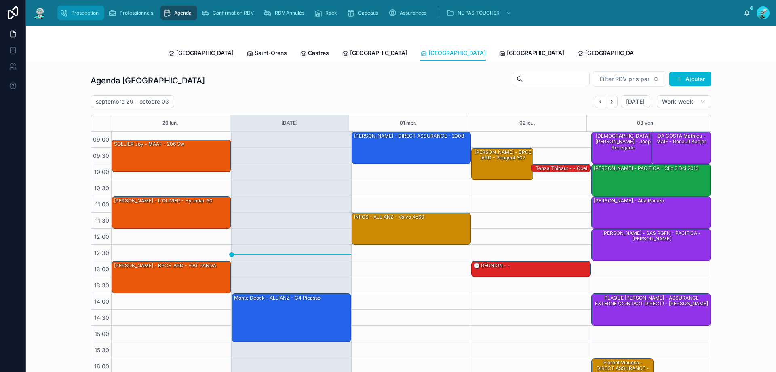
click at [74, 16] on span "Prospection" at bounding box center [84, 13] width 27 height 6
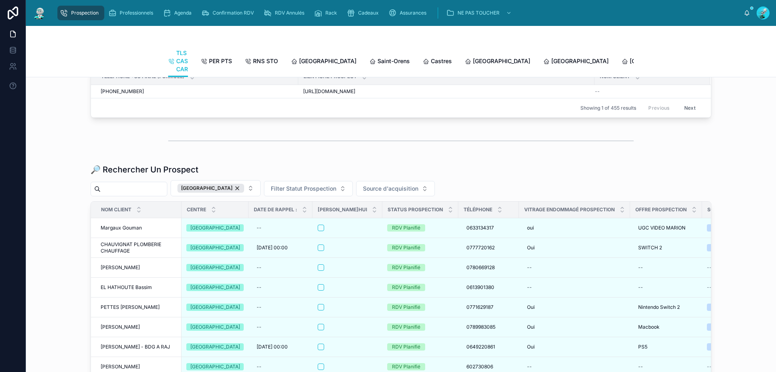
scroll to position [946, 0]
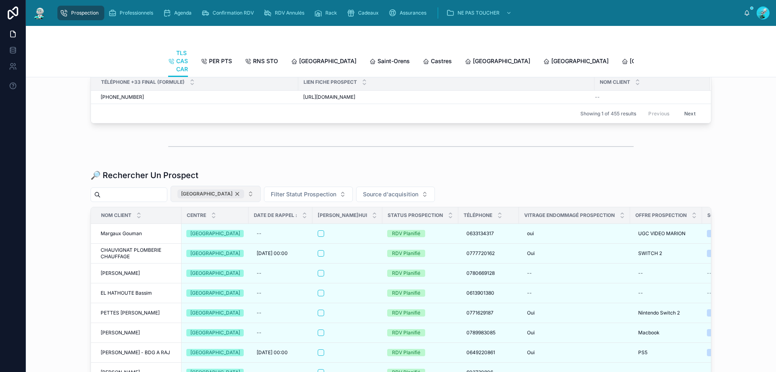
click at [228, 198] on div "[GEOGRAPHIC_DATA]" at bounding box center [210, 193] width 67 height 9
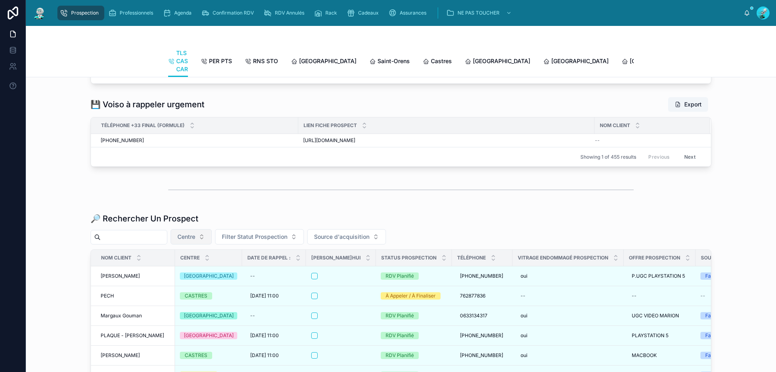
scroll to position [946, 0]
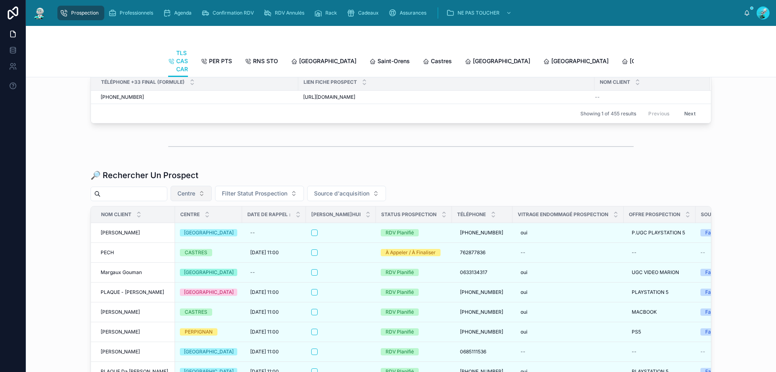
click at [129, 243] on td "[PERSON_NAME] [PERSON_NAME]" at bounding box center [133, 233] width 84 height 20
click at [139, 199] on input "text" at bounding box center [134, 193] width 66 height 11
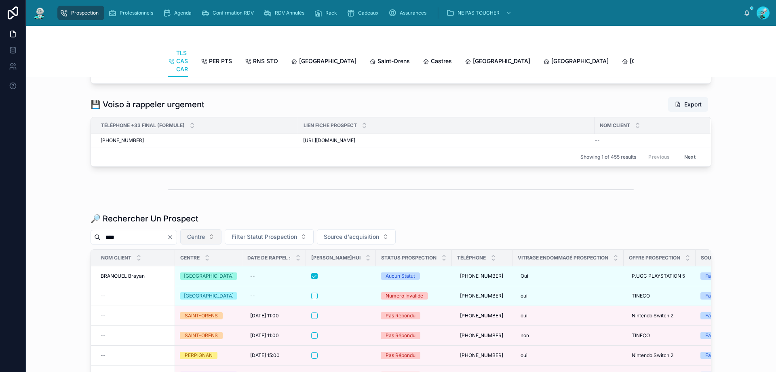
scroll to position [946, 0]
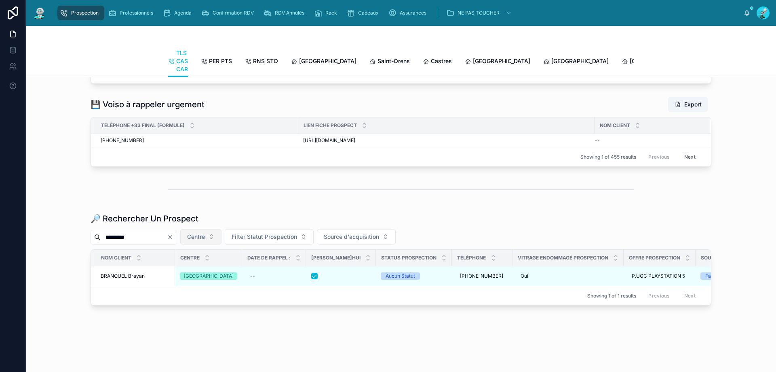
scroll to position [929, 0]
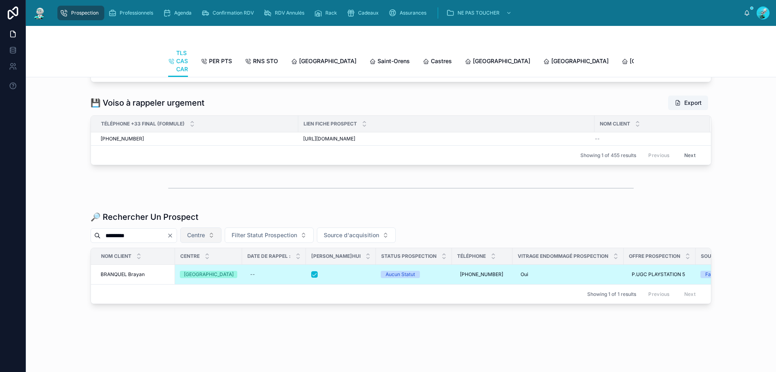
type input "*********"
click at [139, 264] on td "BRANQUEL [PERSON_NAME]" at bounding box center [133, 274] width 84 height 20
click at [129, 264] on td "BRANQUEL [PERSON_NAME]" at bounding box center [133, 274] width 84 height 20
click at [136, 271] on span "BRANQUEL Brayan" at bounding box center [123, 274] width 44 height 6
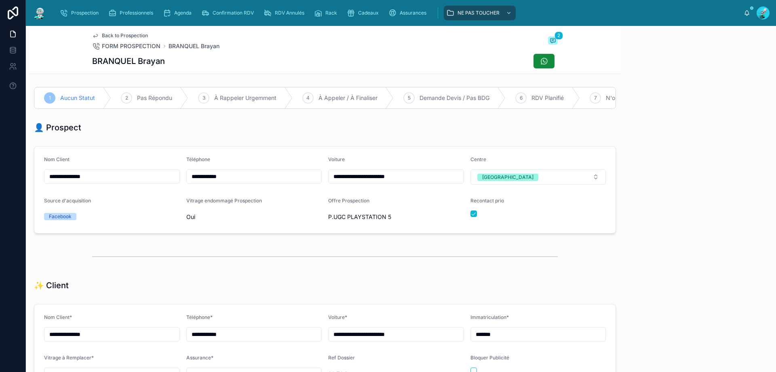
scroll to position [36, 0]
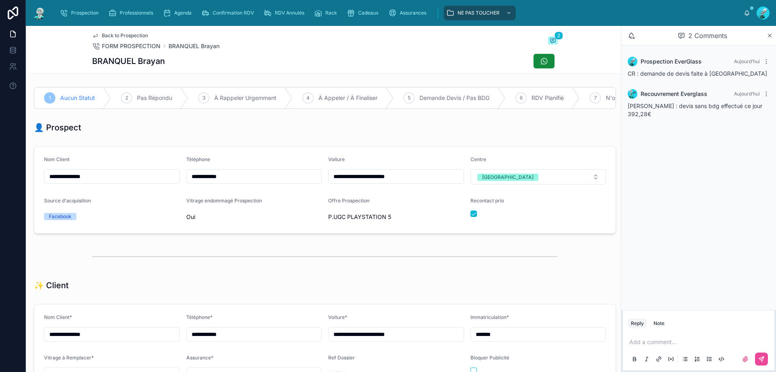
click at [671, 337] on div "Add a comment..." at bounding box center [699, 350] width 142 height 34
click at [762, 361] on icon at bounding box center [761, 358] width 6 height 6
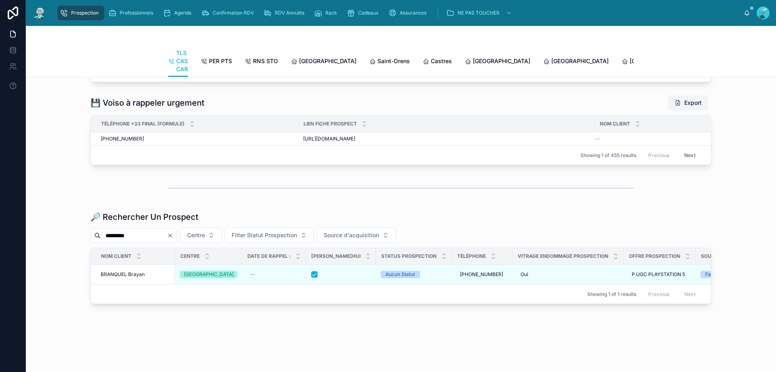
scroll to position [929, 0]
click at [173, 232] on icon "Clear" at bounding box center [170, 235] width 6 height 6
click at [139, 230] on input "*********" at bounding box center [134, 235] width 66 height 11
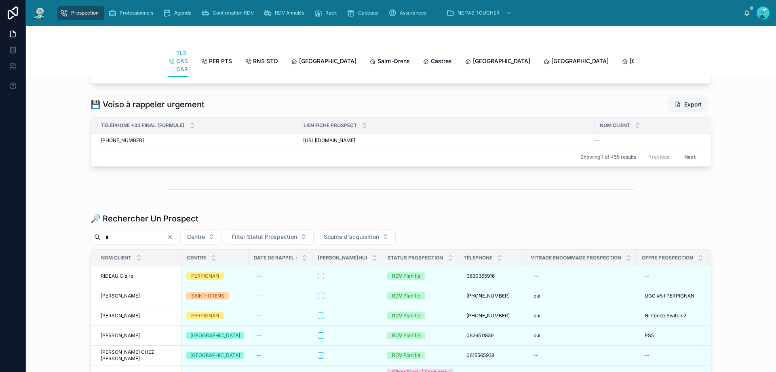
scroll to position [929, 0]
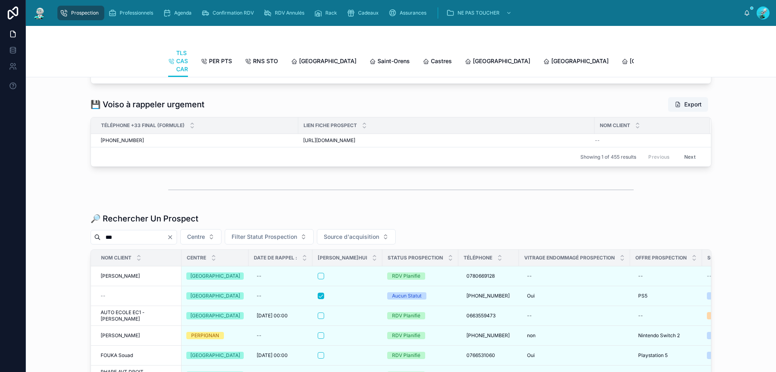
scroll to position [929, 0]
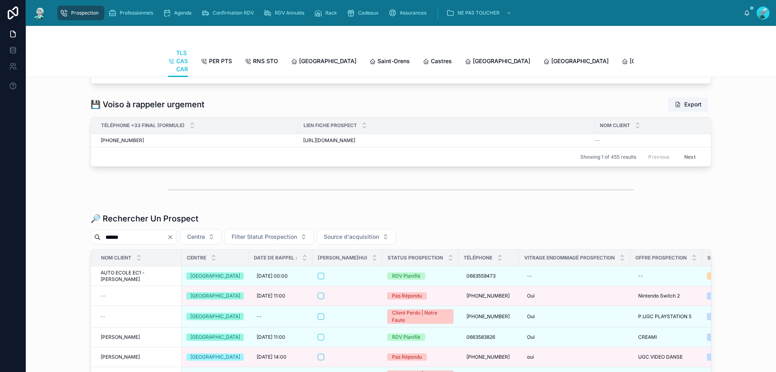
scroll to position [929, 0]
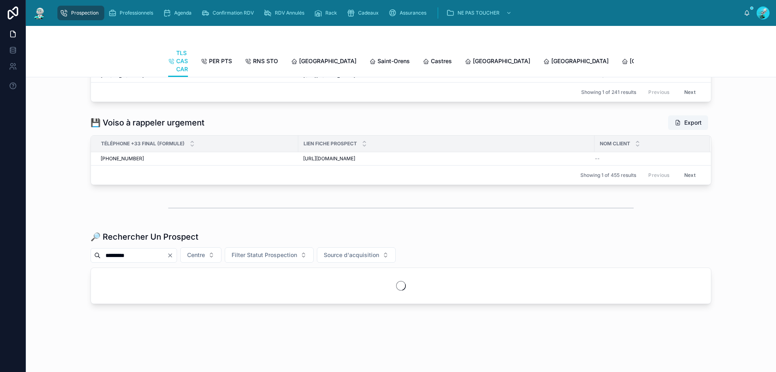
scroll to position [929, 0]
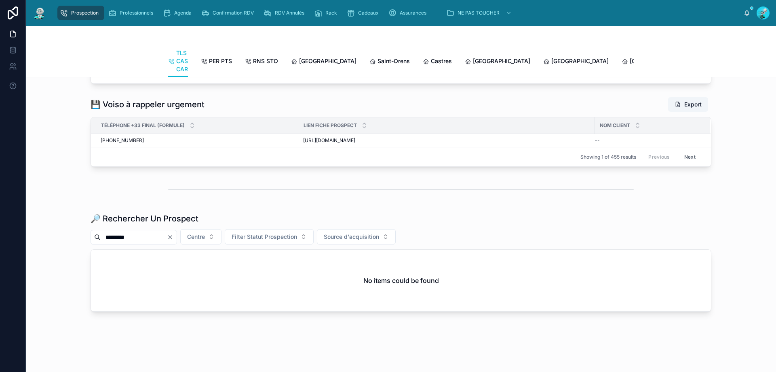
scroll to position [929, 0]
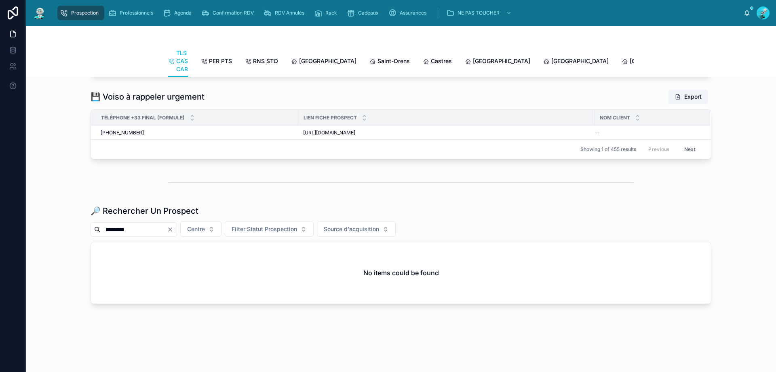
click at [106, 229] on input "*********" at bounding box center [134, 229] width 66 height 11
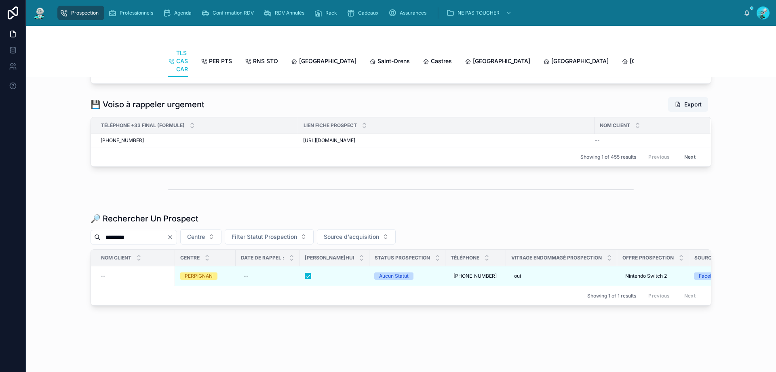
scroll to position [929, 0]
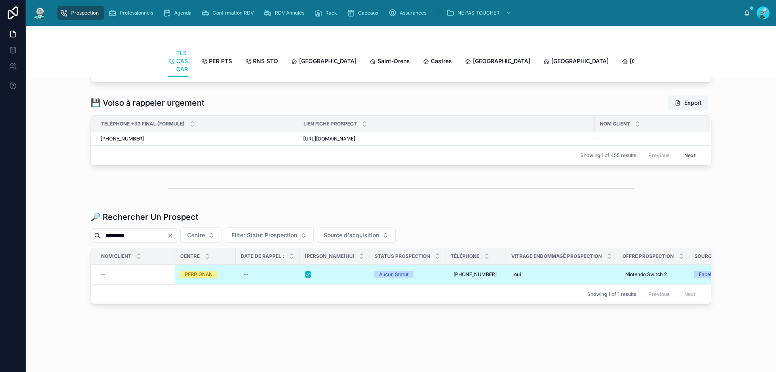
type input "*********"
click at [121, 277] on td "--" at bounding box center [133, 274] width 84 height 20
click at [125, 275] on td "--" at bounding box center [133, 274] width 84 height 20
click at [140, 274] on td "--" at bounding box center [133, 274] width 84 height 20
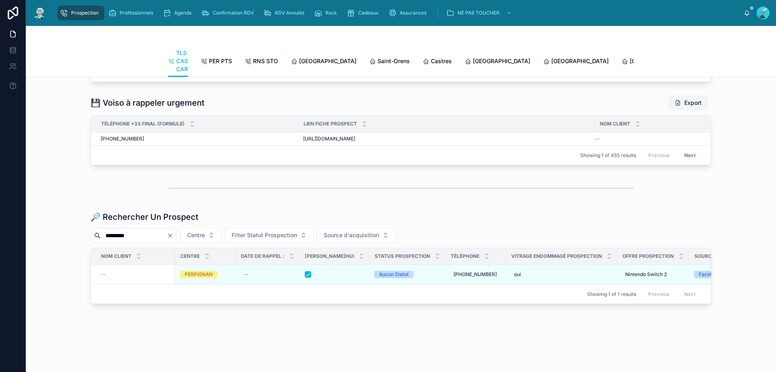
click at [153, 271] on div "--" at bounding box center [136, 274] width 70 height 6
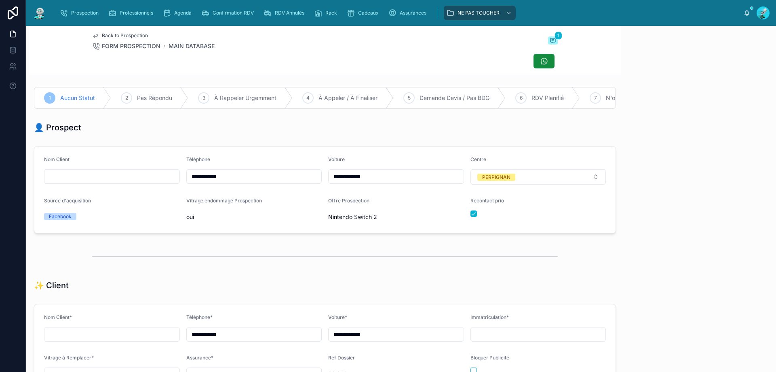
scroll to position [36, 0]
click at [641, 337] on div "Add a comment..." at bounding box center [699, 350] width 142 height 34
click at [643, 339] on p at bounding box center [700, 342] width 142 height 8
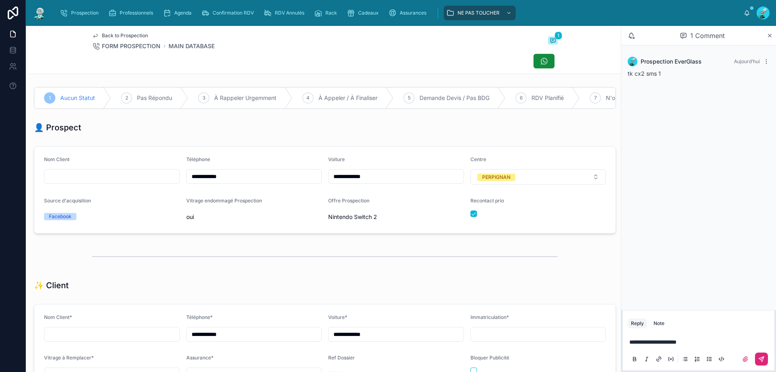
click at [765, 353] on button at bounding box center [761, 358] width 13 height 13
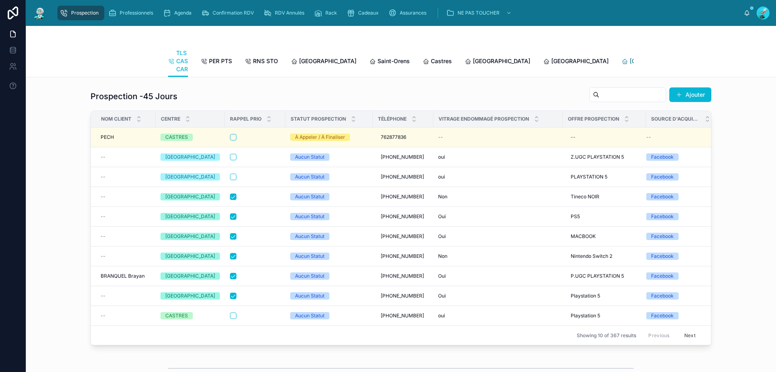
click at [630, 59] on span "[GEOGRAPHIC_DATA]" at bounding box center [658, 61] width 57 height 8
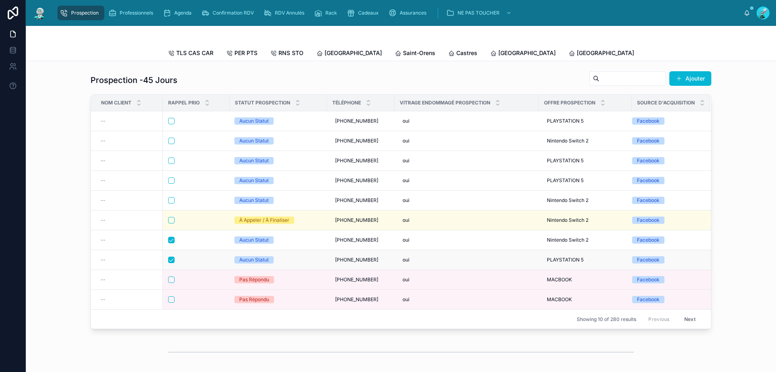
click at [188, 263] on div at bounding box center [196, 259] width 56 height 6
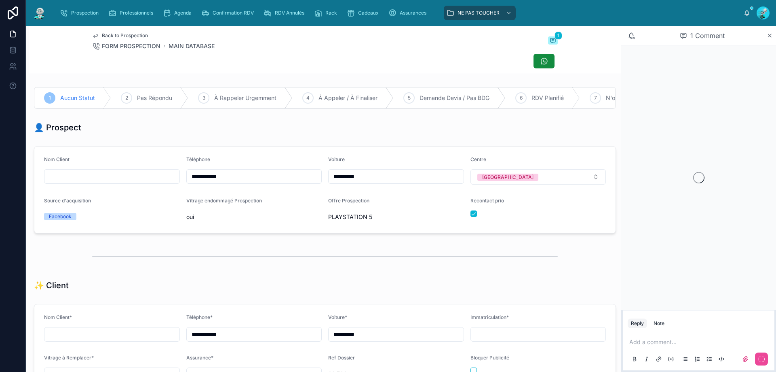
scroll to position [36, 0]
click at [234, 178] on input "**********" at bounding box center [254, 176] width 135 height 11
drag, startPoint x: 249, startPoint y: 182, endPoint x: 168, endPoint y: 180, distance: 80.9
click at [168, 180] on form "**********" at bounding box center [324, 189] width 581 height 87
click at [266, 130] on div "👤 Prospect" at bounding box center [325, 127] width 582 height 11
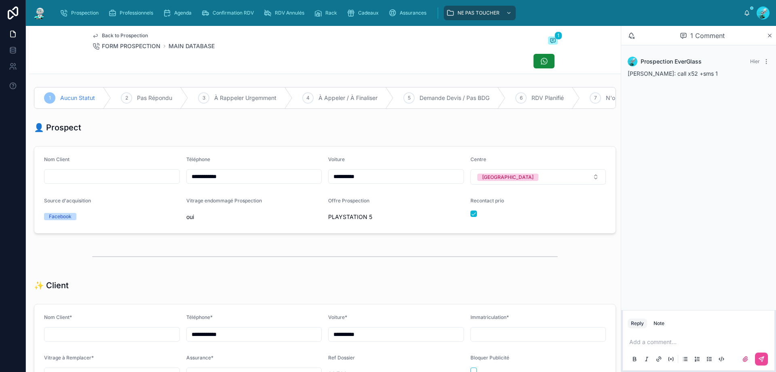
click at [679, 343] on p at bounding box center [700, 342] width 142 height 8
click at [767, 359] on button at bounding box center [761, 358] width 13 height 13
click at [471, 217] on button "button" at bounding box center [474, 213] width 6 height 6
click at [155, 97] on span "Pas Répondu" at bounding box center [154, 98] width 35 height 8
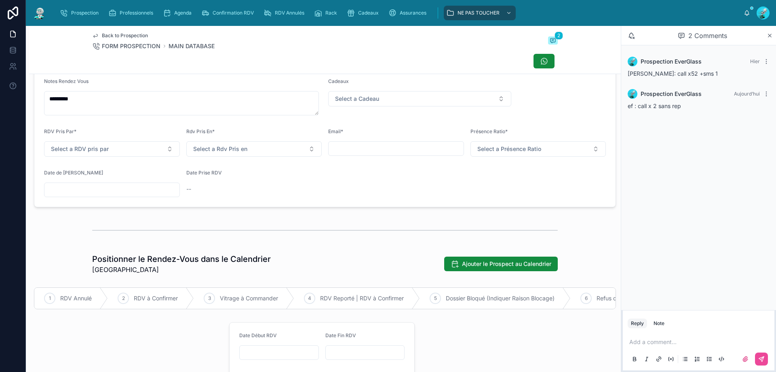
scroll to position [323, 0]
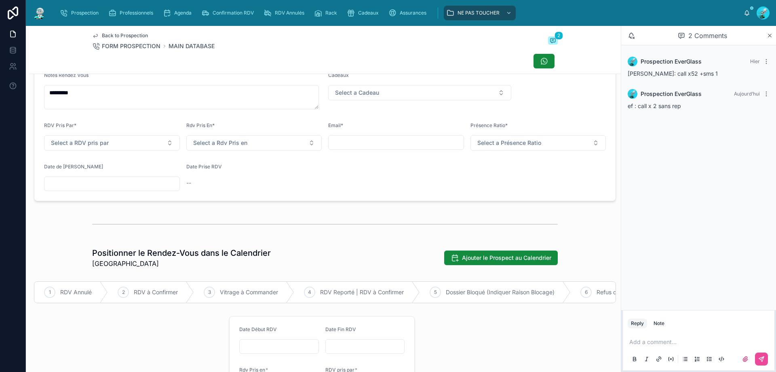
click at [97, 189] on input "text" at bounding box center [111, 183] width 135 height 11
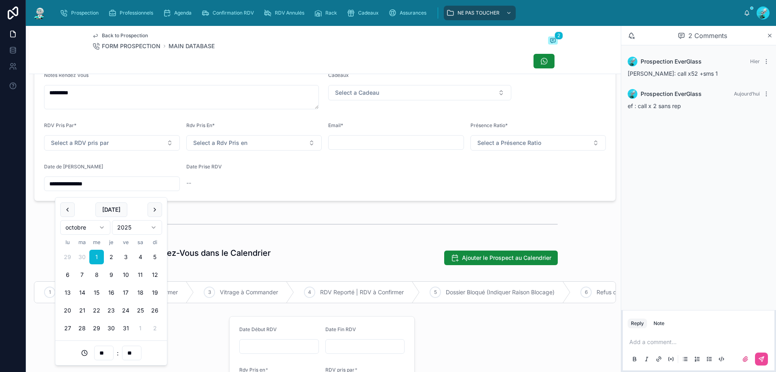
click at [107, 350] on input "**" at bounding box center [104, 352] width 19 height 11
click at [93, 256] on div "11" at bounding box center [104, 253] width 36 height 13
type input "**********"
type input "**"
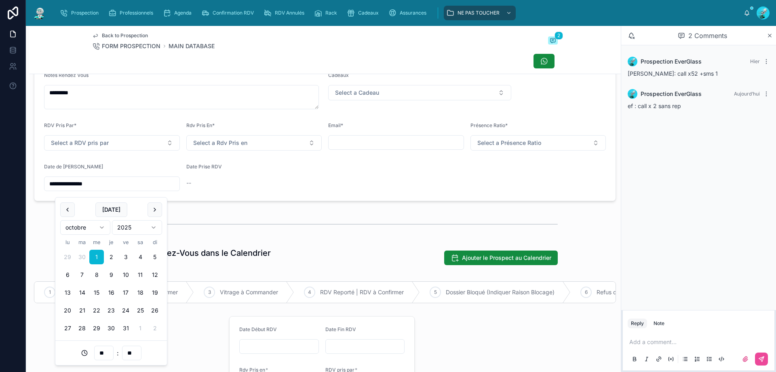
click at [355, 221] on div at bounding box center [325, 224] width 466 height 20
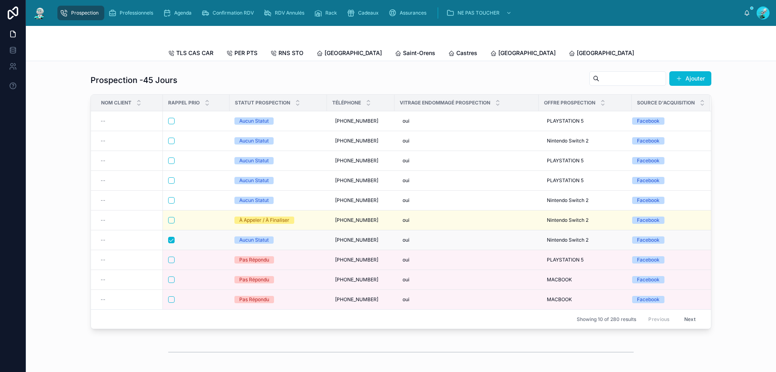
click at [204, 243] on div at bounding box center [196, 240] width 56 height 6
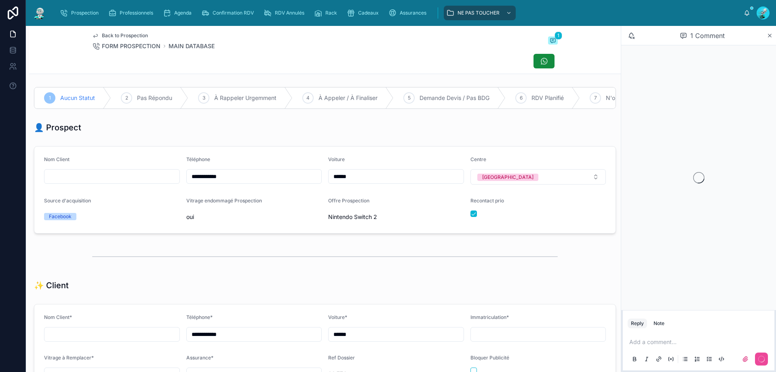
scroll to position [45, 0]
drag, startPoint x: 268, startPoint y: 182, endPoint x: 99, endPoint y: 182, distance: 169.4
click at [99, 182] on form "**********" at bounding box center [324, 189] width 581 height 87
click at [203, 132] on div "👤 Prospect" at bounding box center [325, 127] width 582 height 11
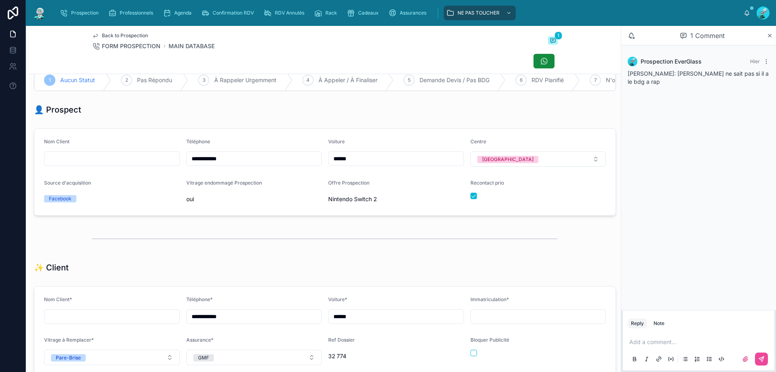
scroll to position [0, 0]
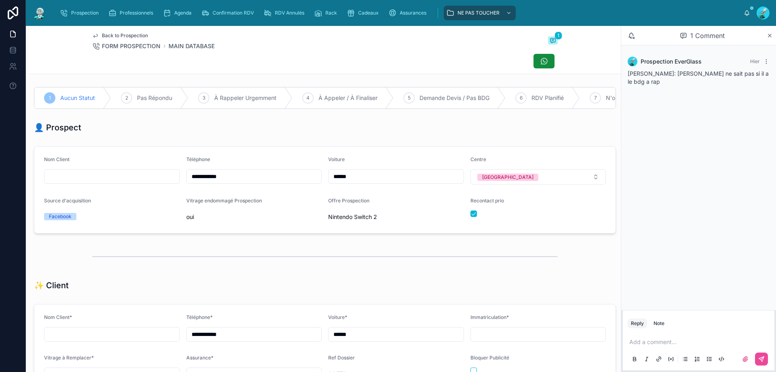
click at [656, 344] on p at bounding box center [700, 342] width 142 height 8
click at [758, 360] on button at bounding box center [761, 358] width 13 height 13
click at [471, 217] on button "button" at bounding box center [474, 213] width 6 height 6
click at [158, 98] on span "Pas Répondu" at bounding box center [154, 98] width 35 height 8
click at [649, 340] on p at bounding box center [700, 342] width 142 height 8
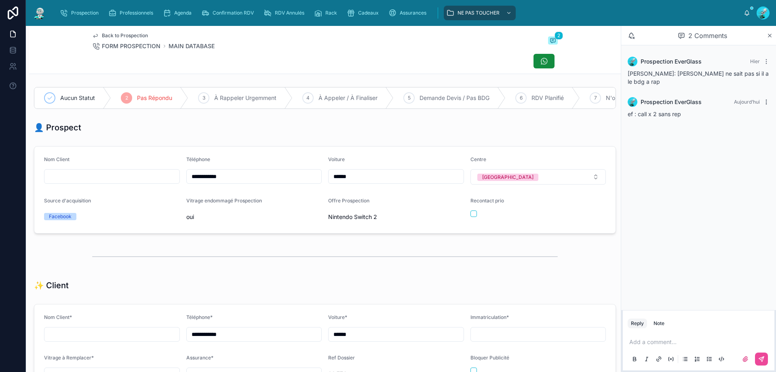
click at [766, 99] on icon at bounding box center [766, 102] width 6 height 6
click at [759, 79] on span "Delete comment" at bounding box center [751, 79] width 38 height 6
click at [659, 335] on div "Add a comment..." at bounding box center [699, 350] width 142 height 34
click at [660, 340] on p at bounding box center [700, 342] width 142 height 8
click at [672, 342] on span "**********" at bounding box center [679, 342] width 100 height 6
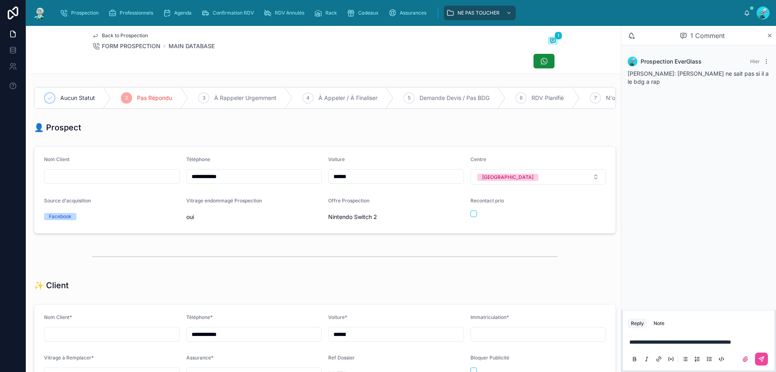
click at [755, 341] on p "**********" at bounding box center [700, 342] width 142 height 8
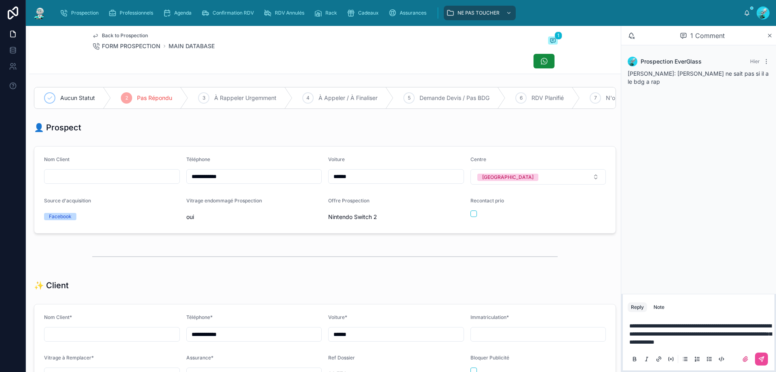
drag, startPoint x: 634, startPoint y: 334, endPoint x: 639, endPoint y: 334, distance: 5.3
click at [635, 334] on span "**********" at bounding box center [700, 334] width 142 height 22
click at [752, 344] on p "**********" at bounding box center [700, 333] width 142 height 24
click at [684, 332] on span "**********" at bounding box center [700, 330] width 142 height 30
click at [699, 340] on p "**********" at bounding box center [700, 329] width 142 height 32
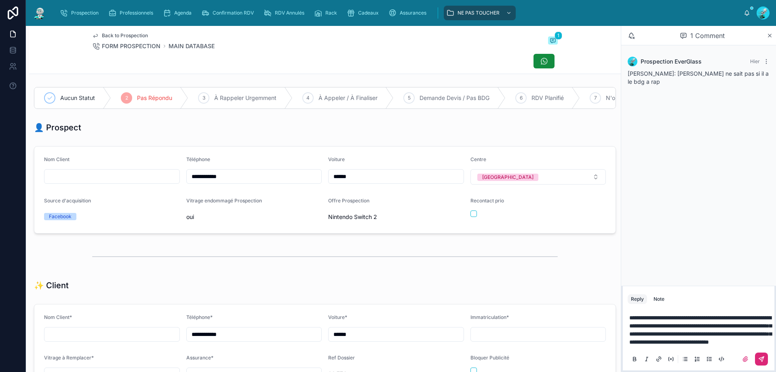
click at [761, 357] on icon at bounding box center [761, 358] width 5 height 5
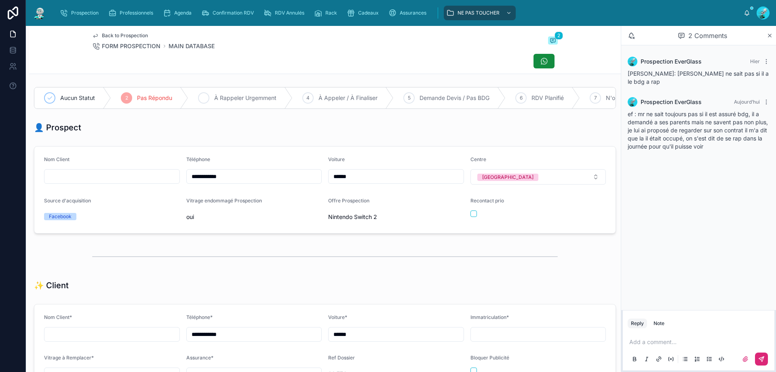
click at [241, 97] on span "À Rappeler Urgemment" at bounding box center [245, 98] width 62 height 8
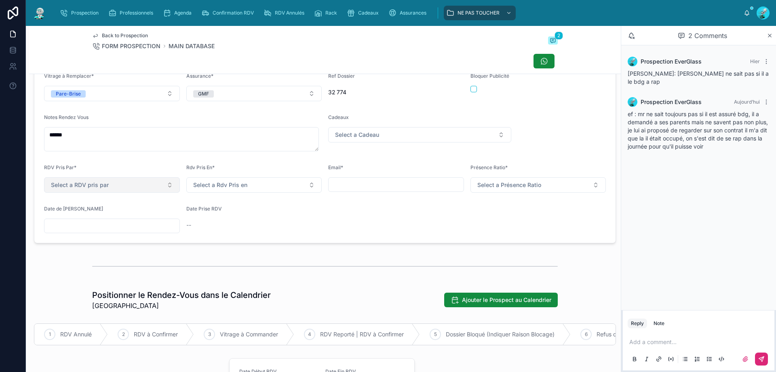
scroll to position [283, 0]
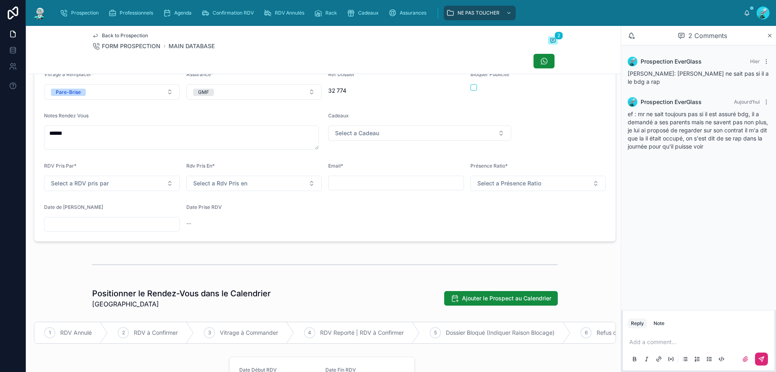
click at [82, 226] on input "text" at bounding box center [111, 223] width 135 height 11
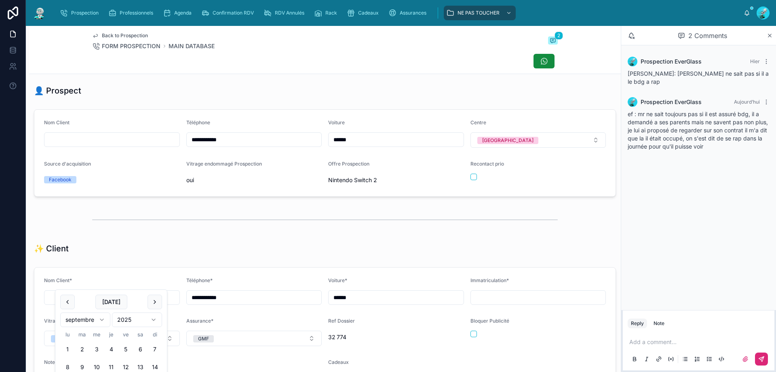
scroll to position [0, 0]
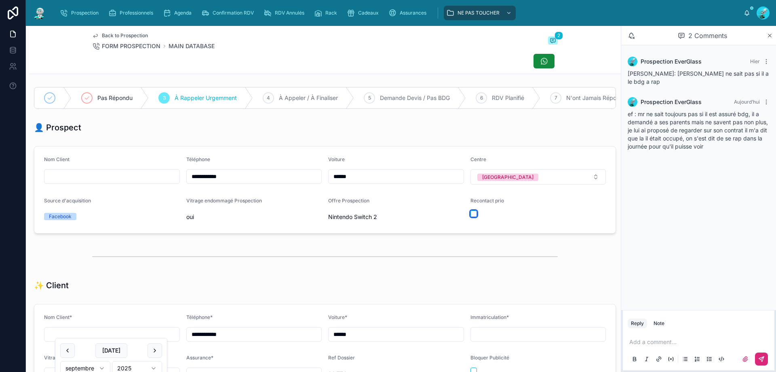
click at [471, 217] on button "button" at bounding box center [474, 213] width 6 height 6
click at [110, 97] on span "Pas Répondu" at bounding box center [114, 98] width 35 height 8
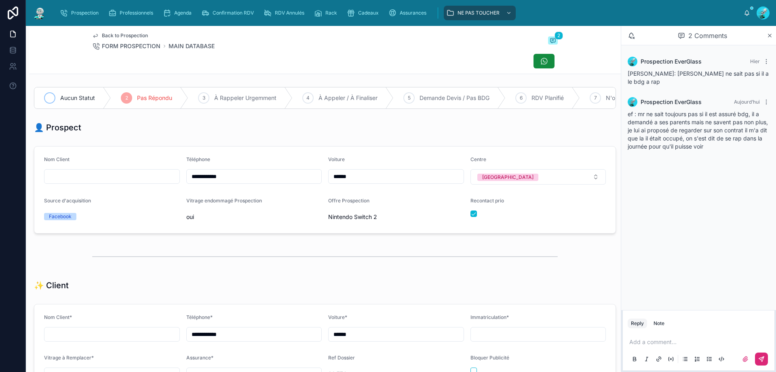
click at [71, 106] on div "Aucun Statut" at bounding box center [72, 97] width 77 height 21
click at [76, 90] on div "Aucun Statut" at bounding box center [72, 97] width 77 height 21
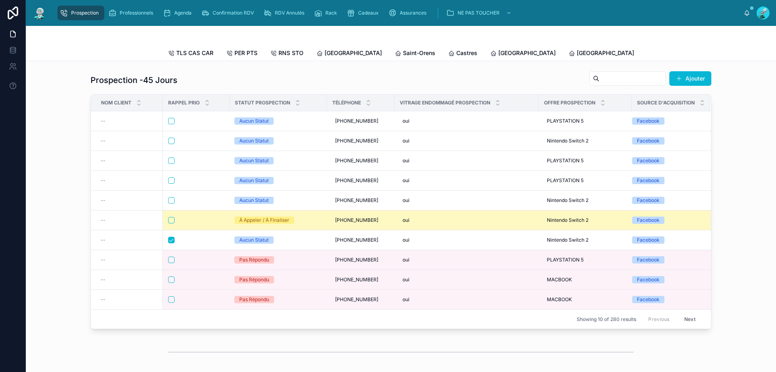
click at [195, 223] on div at bounding box center [196, 220] width 56 height 6
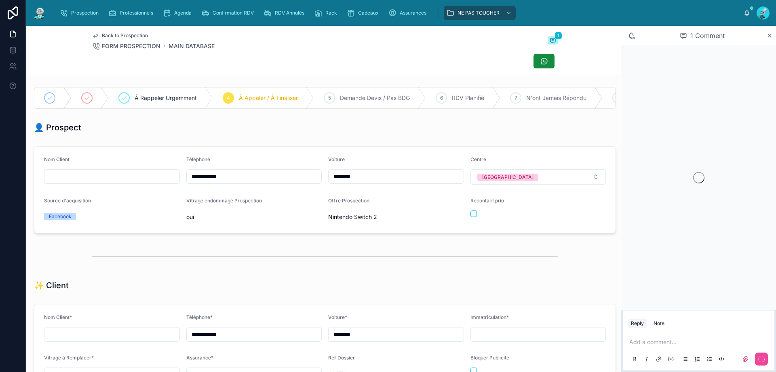
scroll to position [45, 0]
